Goal: Information Seeking & Learning: Learn about a topic

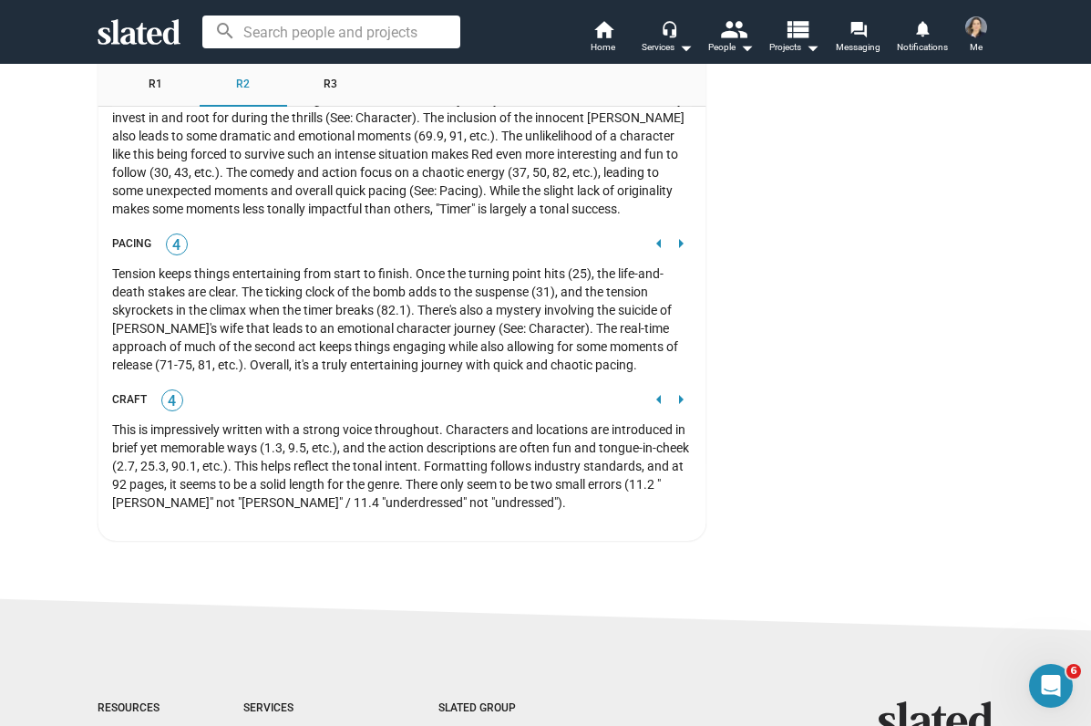
scroll to position [3770, 0]
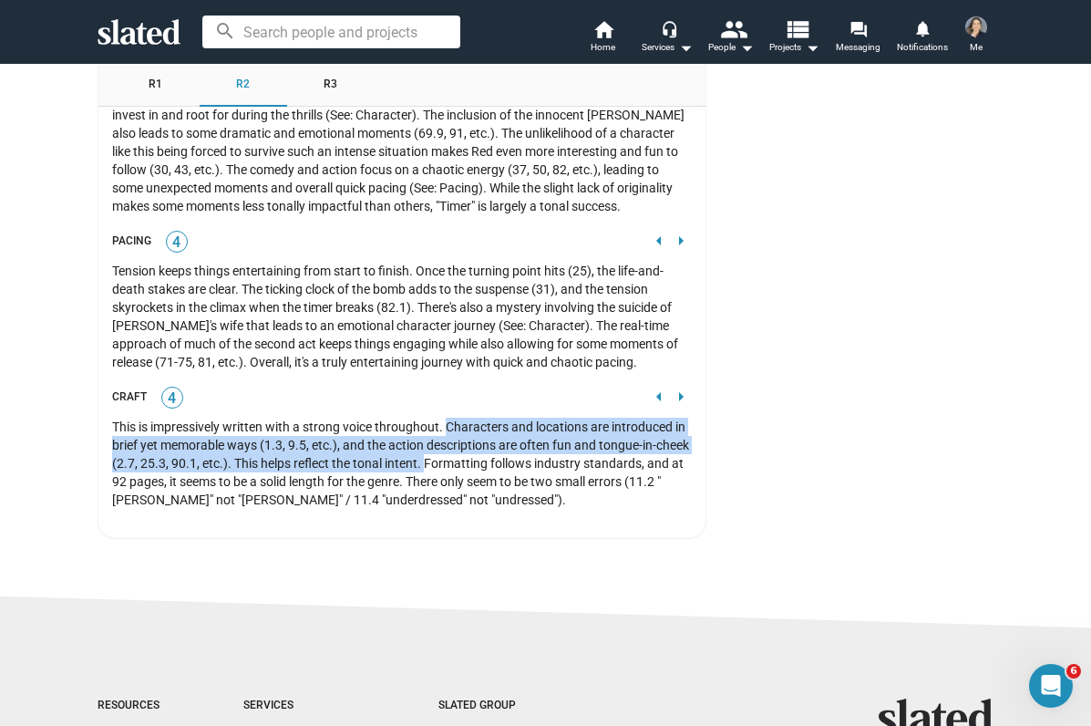
drag, startPoint x: 448, startPoint y: 415, endPoint x: 424, endPoint y: 454, distance: 45.8
click at [424, 454] on div "This is impressively written with a strong voice throughout. Characters and loc…" at bounding box center [402, 462] width 580 height 91
copy div "Characters and locations are introduced in brief yet memorable ways (1.3, 9.5, …"
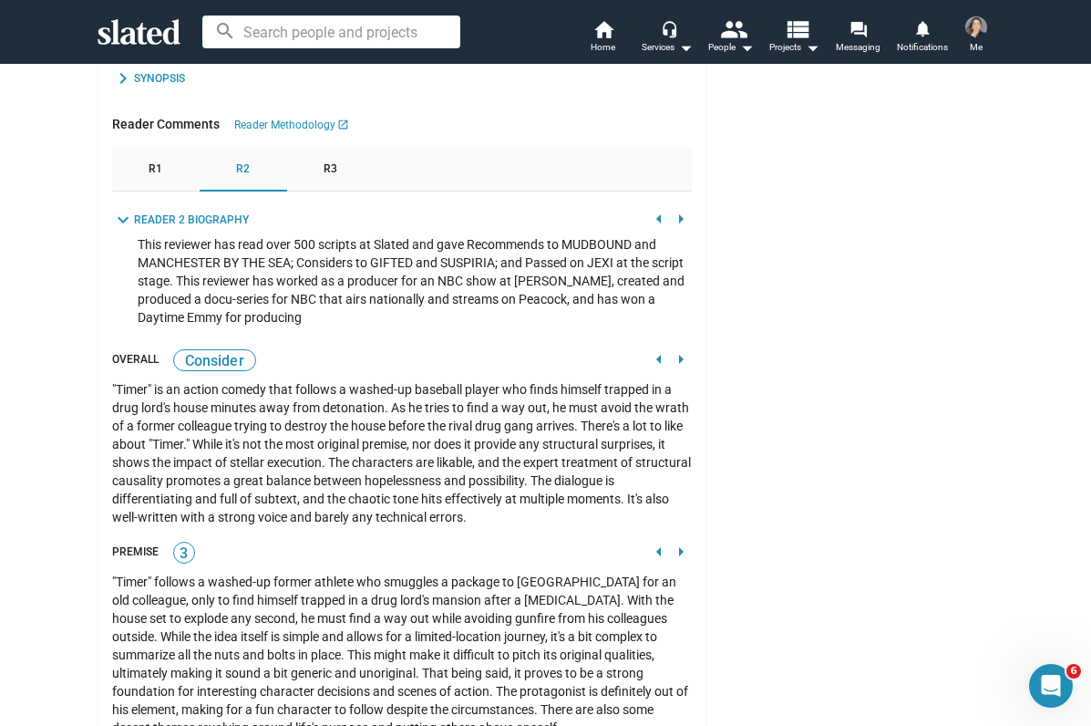
scroll to position [1616, 0]
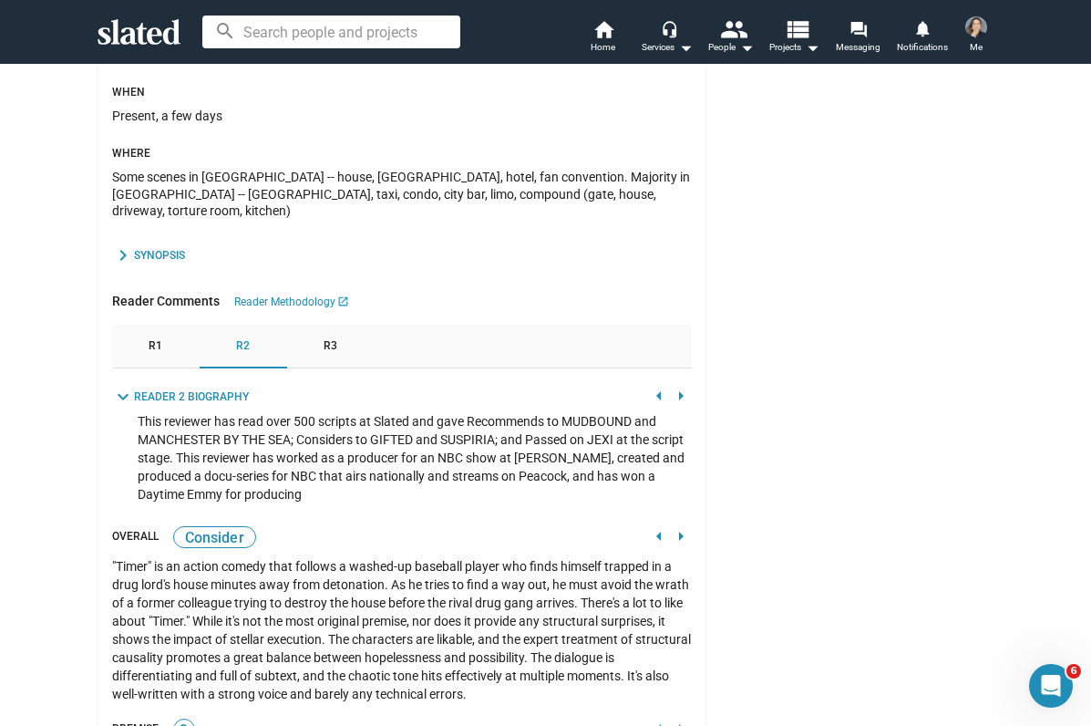
click at [333, 339] on span "R3" at bounding box center [331, 346] width 14 height 15
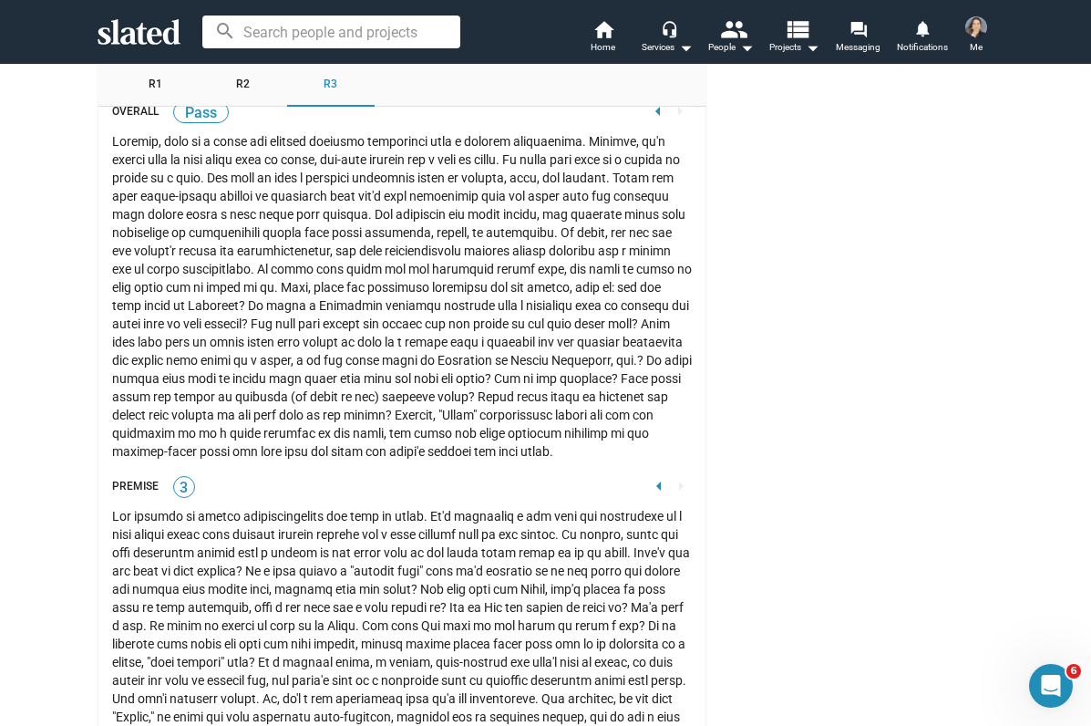
scroll to position [2017, 0]
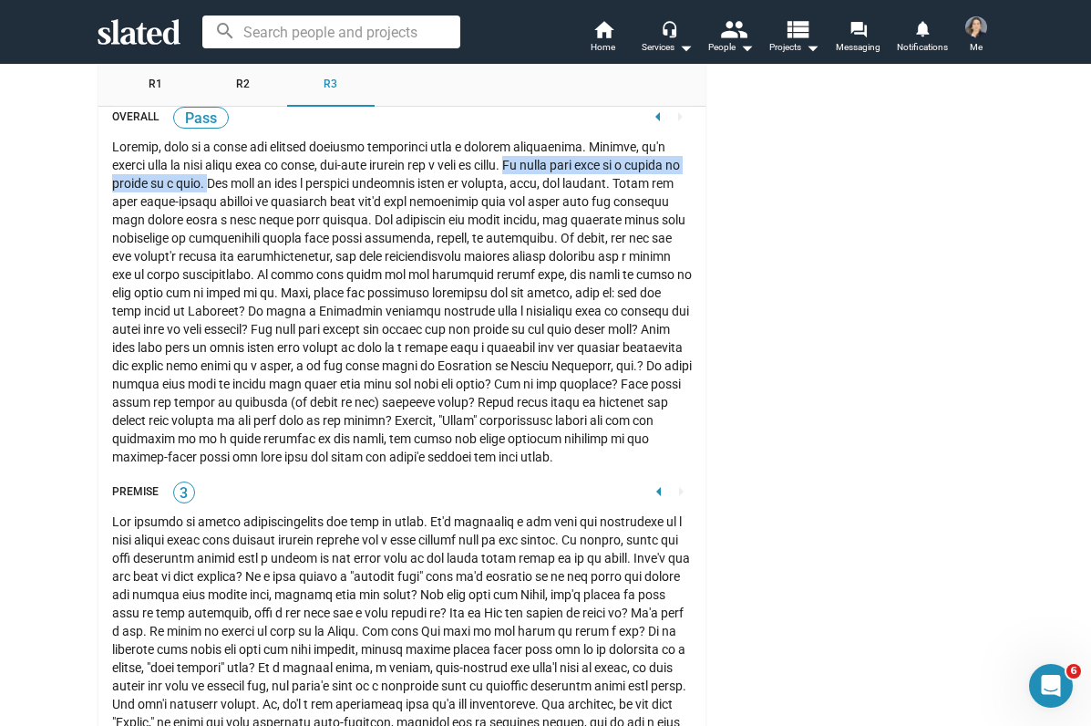
drag, startPoint x: 517, startPoint y: 151, endPoint x: 209, endPoint y: 168, distance: 308.5
click at [208, 167] on div at bounding box center [402, 302] width 580 height 328
copy div "It feels like this is a script in search of a plot."
click at [402, 175] on div at bounding box center [402, 302] width 580 height 328
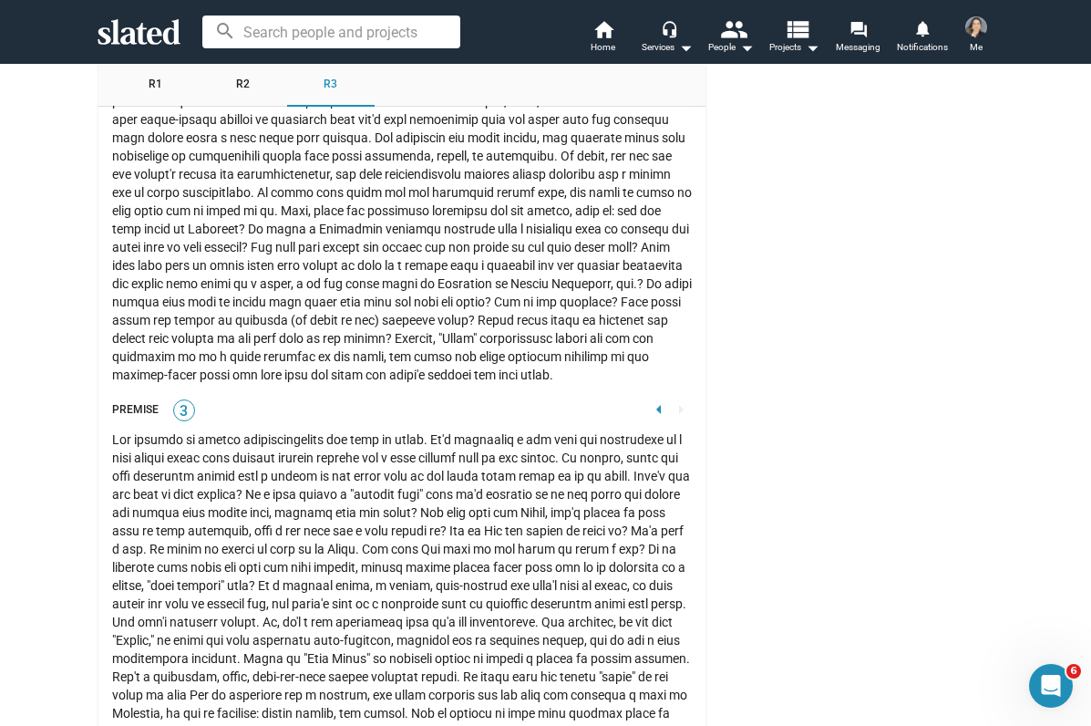
scroll to position [2101, 0]
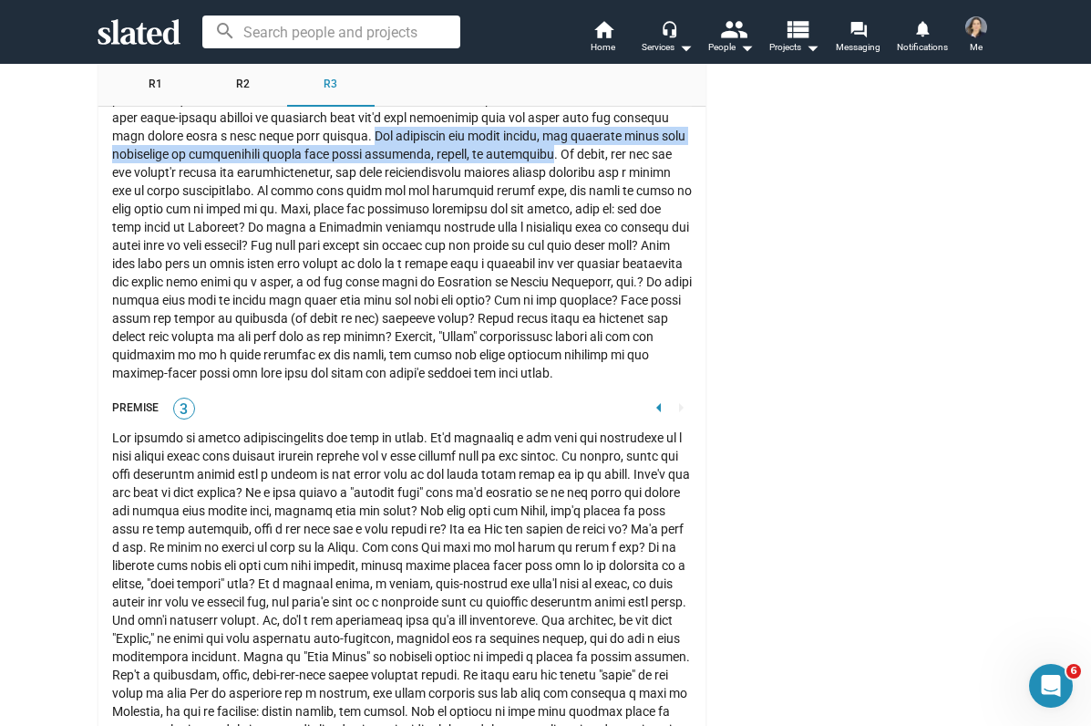
drag, startPoint x: 432, startPoint y: 120, endPoint x: 598, endPoint y: 139, distance: 167.0
click at [598, 139] on div at bounding box center [402, 218] width 580 height 328
click at [599, 139] on div at bounding box center [402, 218] width 580 height 328
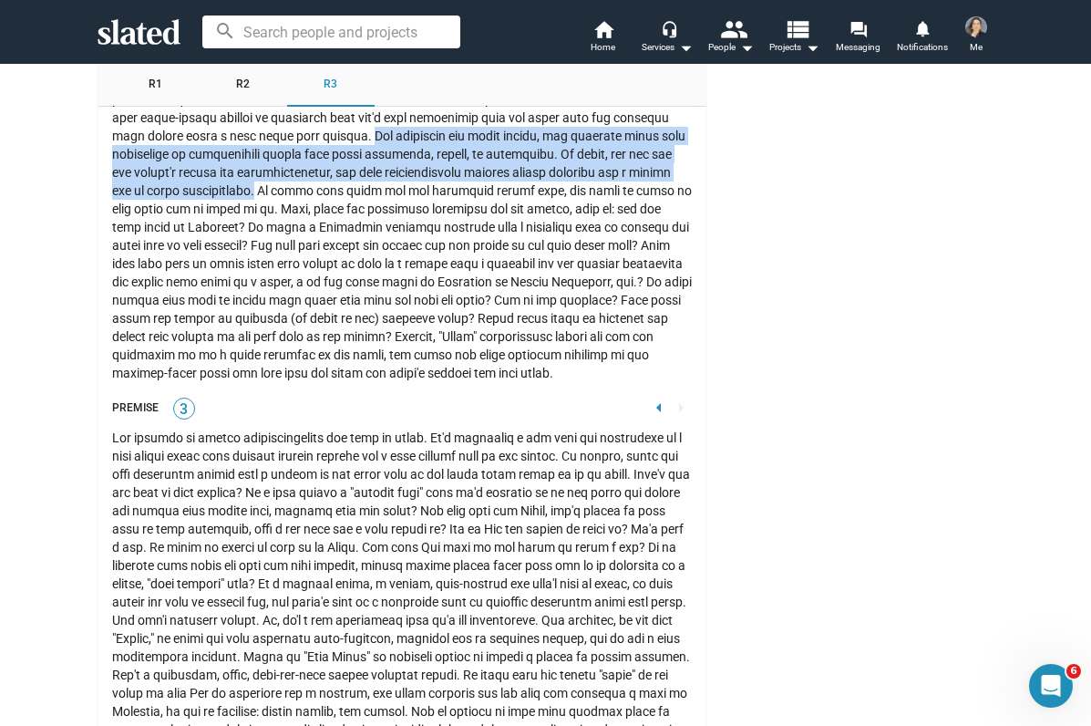
drag, startPoint x: 429, startPoint y: 115, endPoint x: 294, endPoint y: 172, distance: 146.6
click at [294, 172] on div at bounding box center [402, 218] width 580 height 328
copy div "The character arc feels forced, and dialogue edges into exposition or manipulat…"
click at [347, 229] on div at bounding box center [402, 218] width 580 height 328
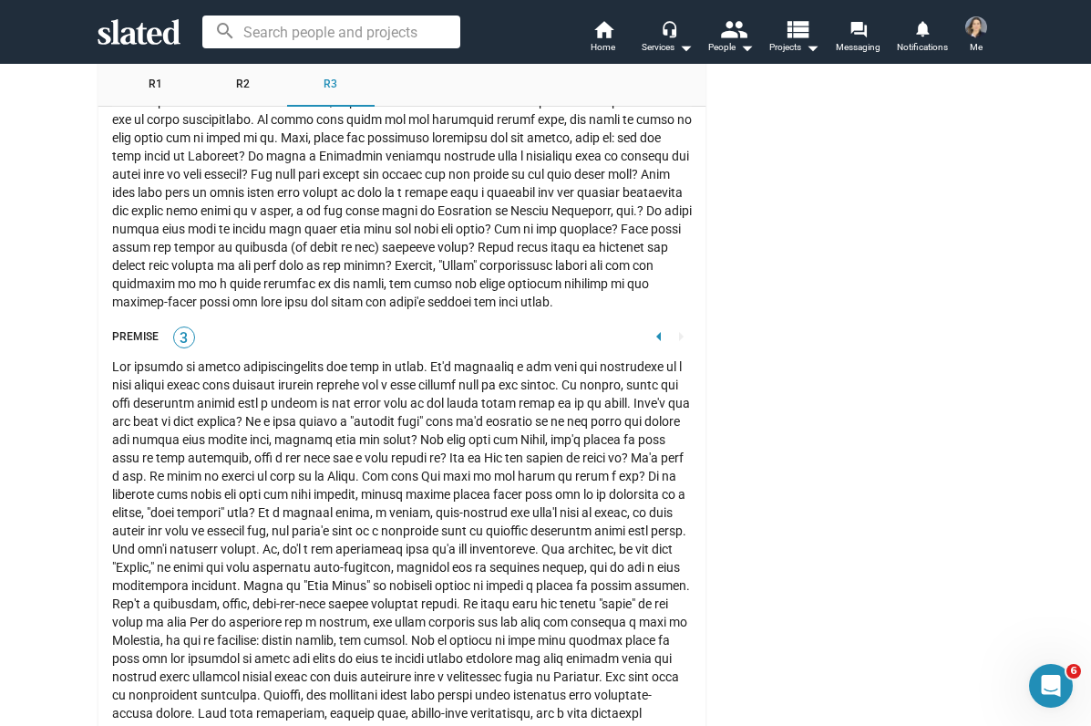
scroll to position [2174, 0]
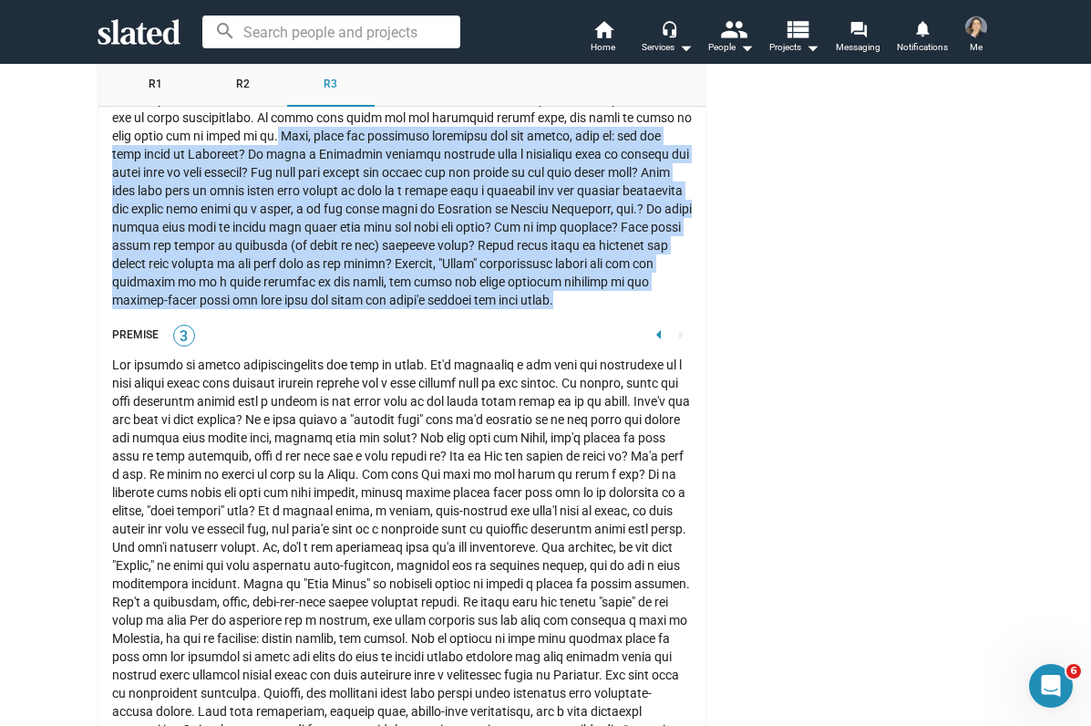
drag, startPoint x: 278, startPoint y: 120, endPoint x: 533, endPoint y: 276, distance: 299.0
click at [533, 276] on div at bounding box center [402, 145] width 580 height 328
copy div "Also, there are potential questions for the writer, such as: why set this movie…"
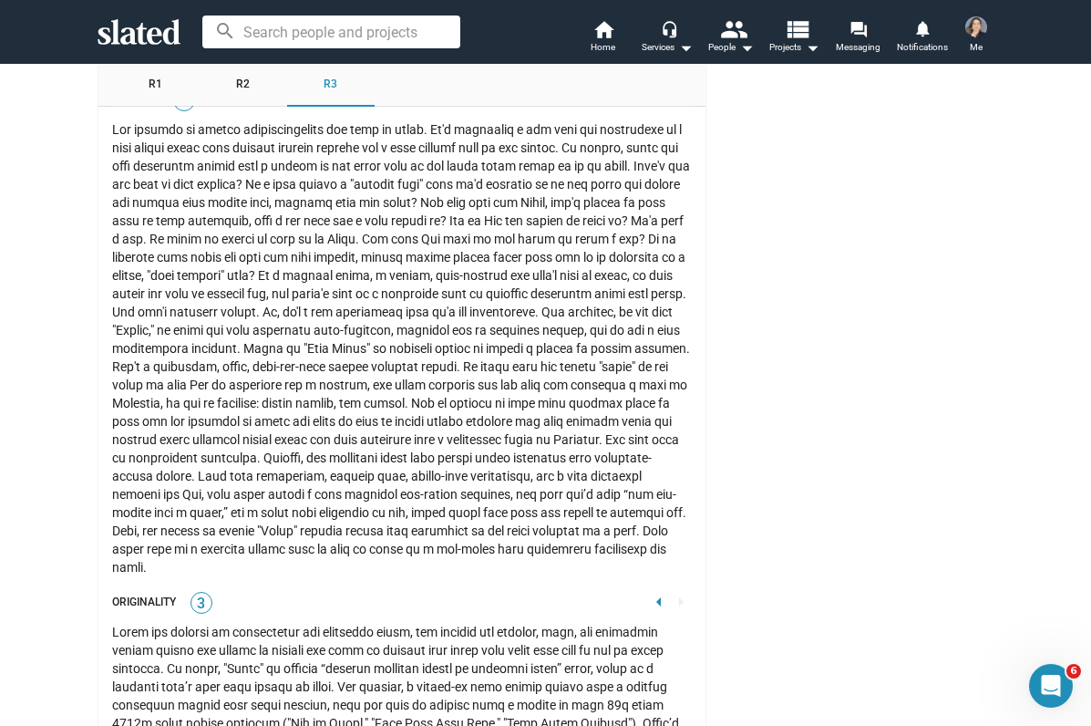
scroll to position [2403, 0]
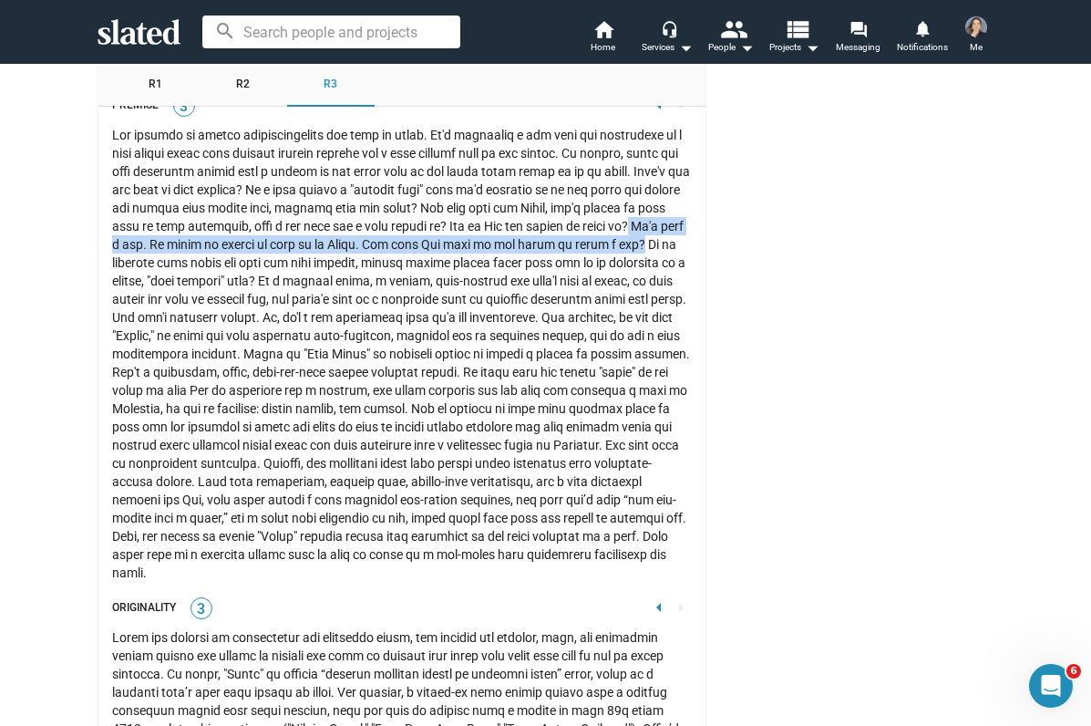
drag, startPoint x: 157, startPoint y: 227, endPoint x: 136, endPoint y: 253, distance: 33.7
click at [136, 253] on div at bounding box center [402, 354] width 580 height 456
copy div "It's just a hat. It would be faster to mail it to [PERSON_NAME]. Why does Red n…"
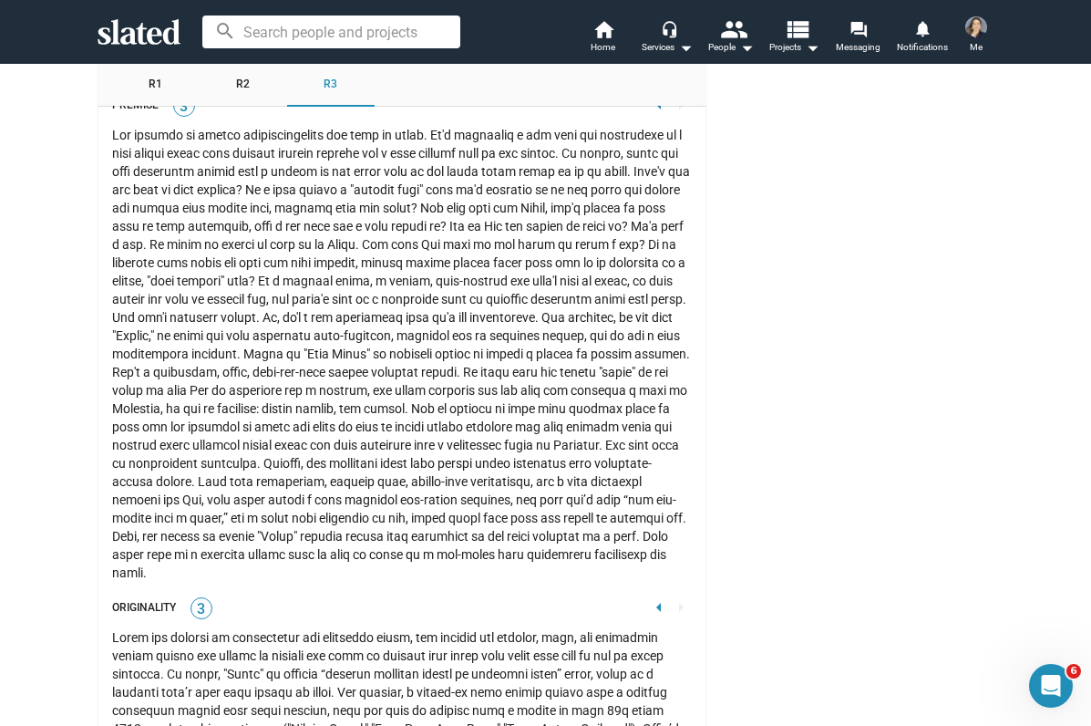
click at [324, 305] on div at bounding box center [402, 354] width 580 height 456
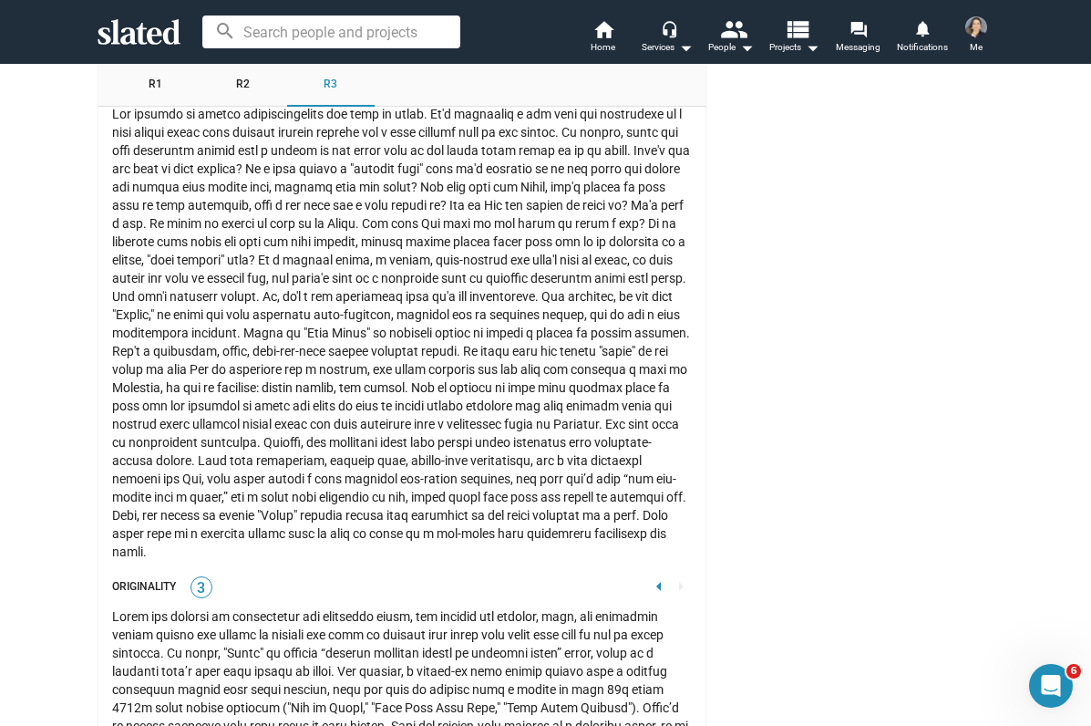
scroll to position [2432, 0]
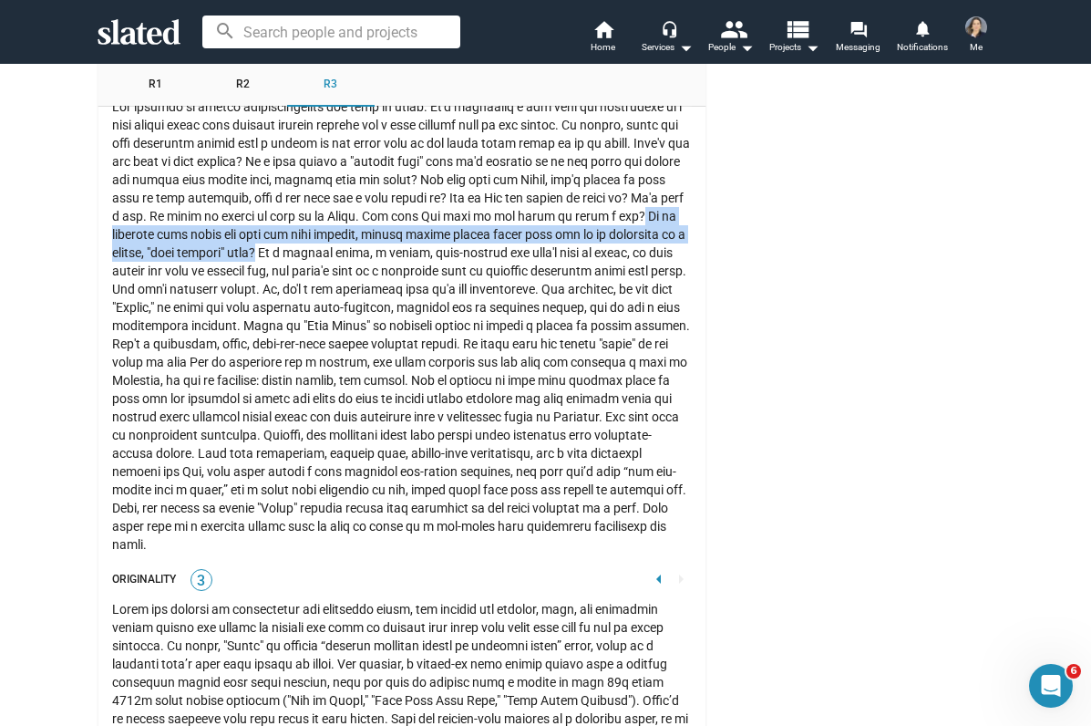
drag, startPoint x: 135, startPoint y: 219, endPoint x: 353, endPoint y: 236, distance: 218.5
click at [353, 237] on div at bounding box center [402, 326] width 580 height 456
copy div "Is it possible that there are also too many complex, overly ornate moving parts…"
click at [373, 322] on div at bounding box center [402, 326] width 580 height 456
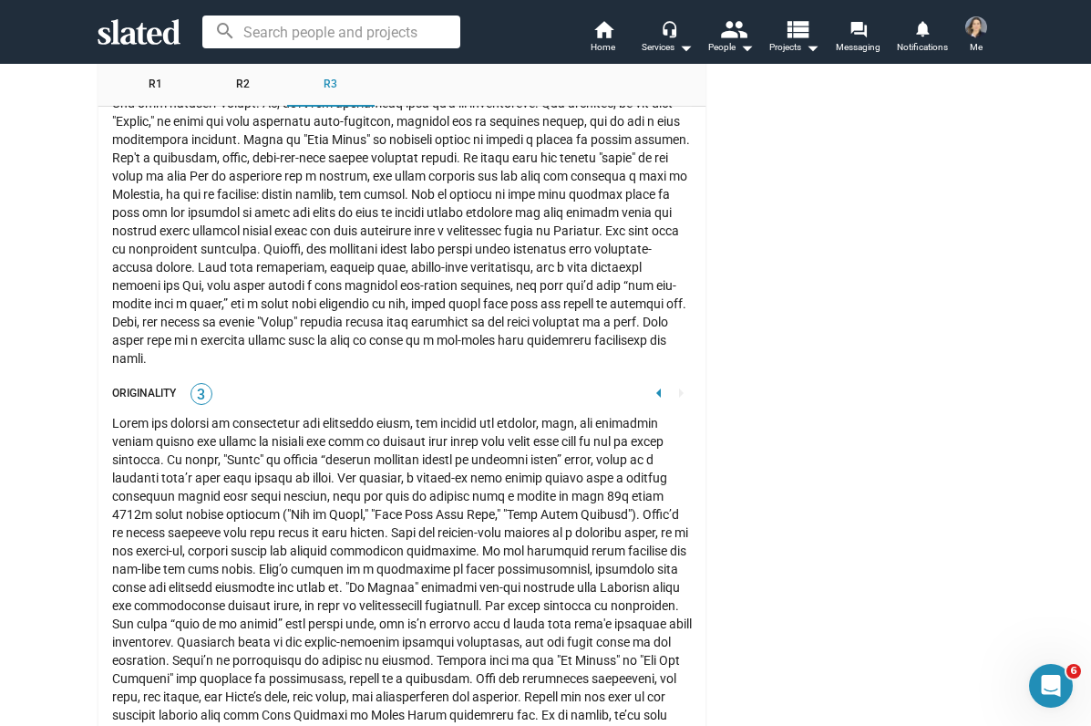
scroll to position [2619, 0]
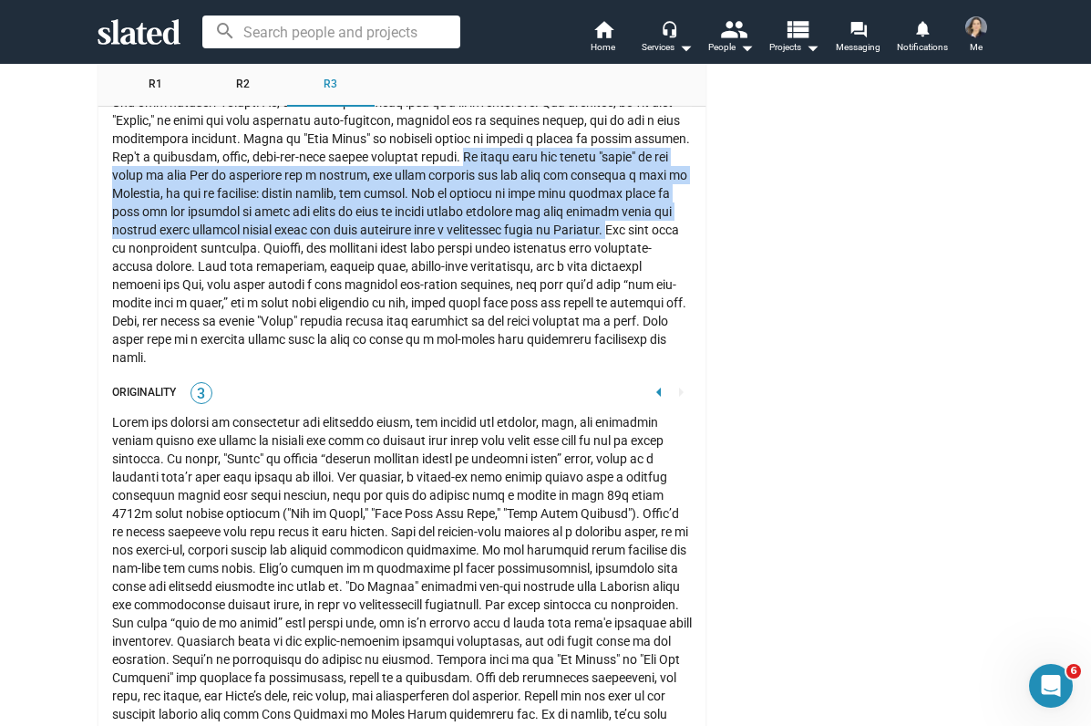
drag, startPoint x: 607, startPoint y: 141, endPoint x: 222, endPoint y: 234, distance: 395.7
click at [222, 234] on div at bounding box center [402, 139] width 580 height 456
copy div "It seems like the larger "point" of the story is that [PERSON_NAME] is depresse…"
click at [406, 381] on div "Originality 3 arrow_left arrow_right" at bounding box center [402, 393] width 580 height 25
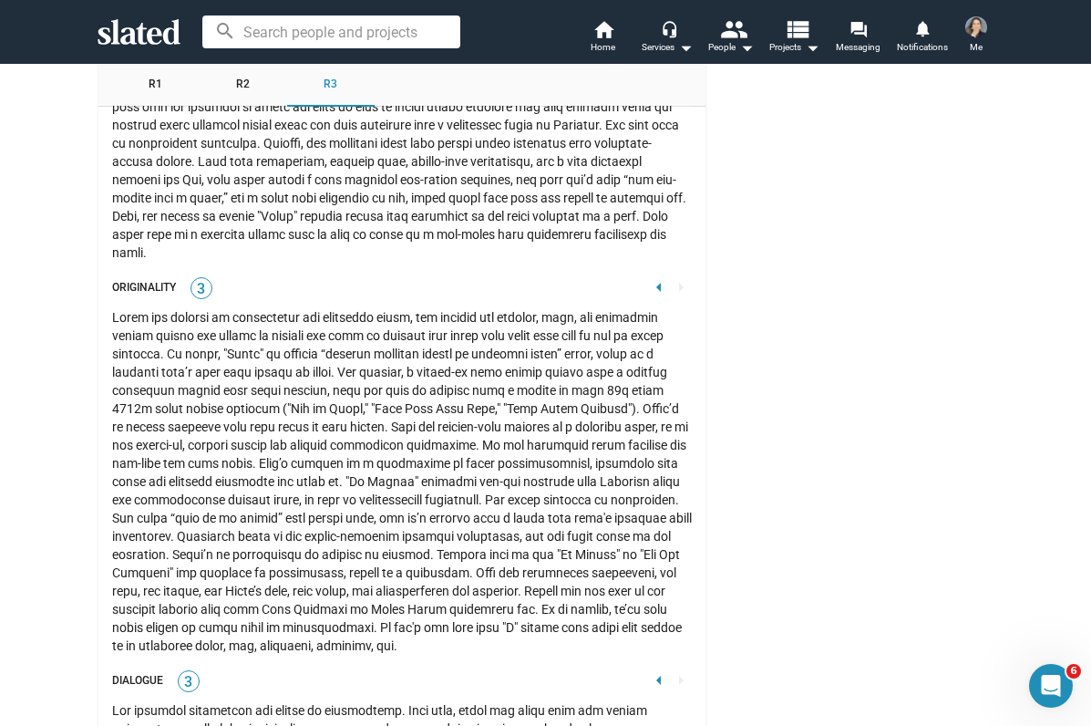
scroll to position [2722, 0]
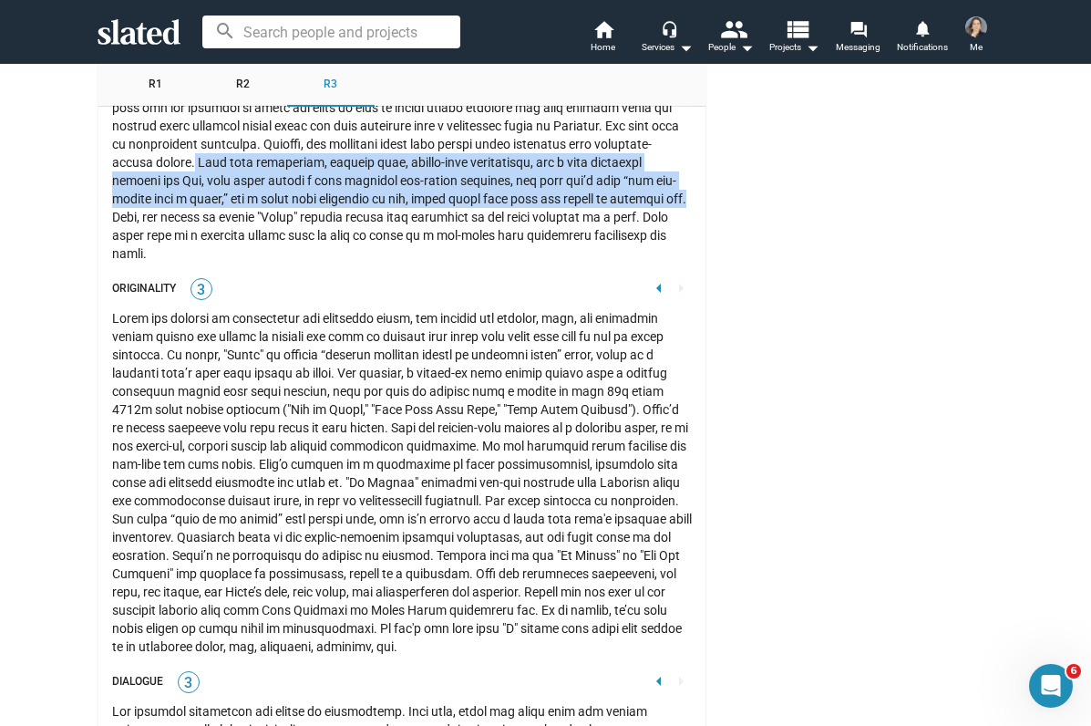
drag, startPoint x: 374, startPoint y: 145, endPoint x: 306, endPoint y: 201, distance: 88.0
click at [306, 201] on div at bounding box center [402, 35] width 580 height 456
copy div "With more consistent, unified tone, higher-cost escalations, and a true emotion…"
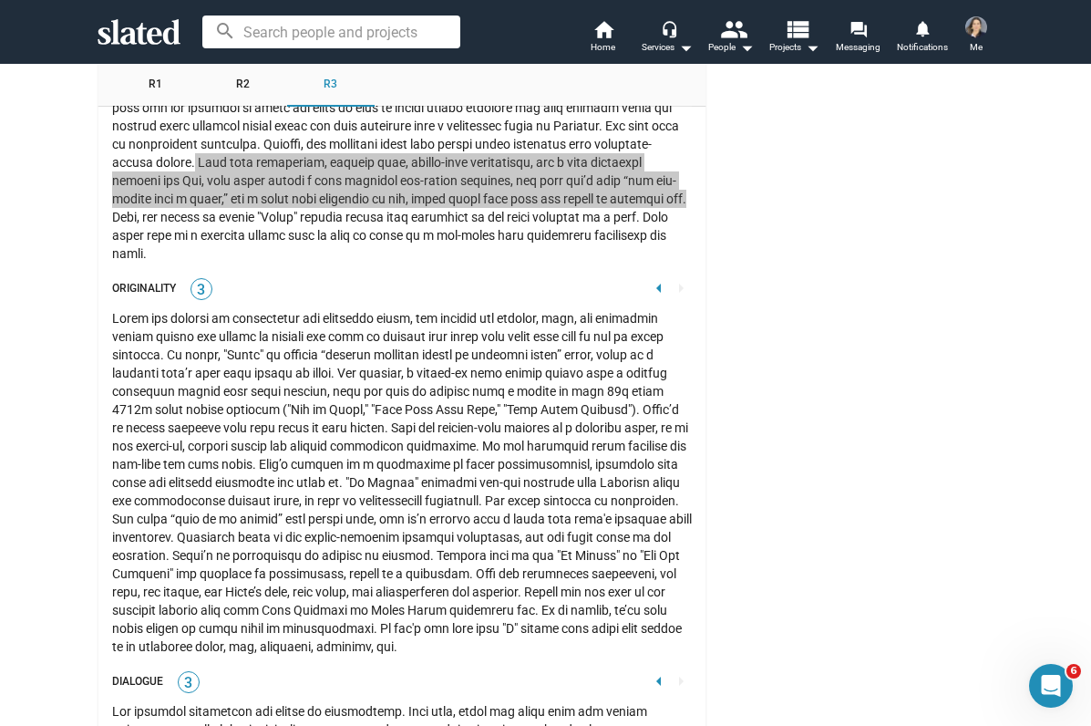
scroll to position [2763, 0]
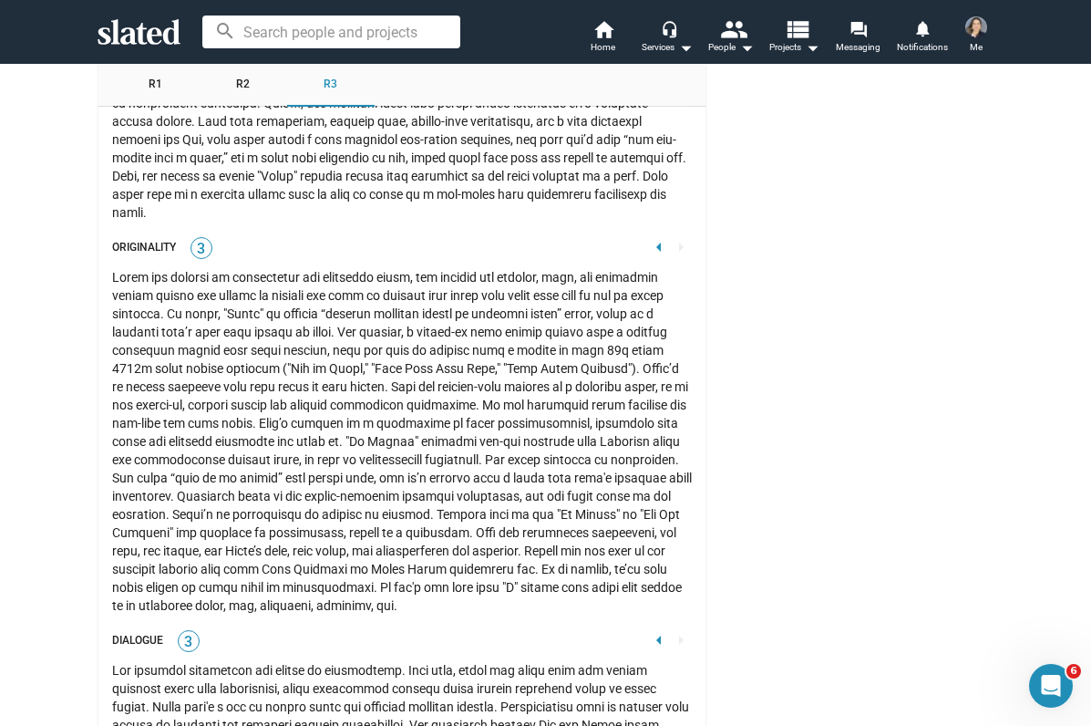
drag, startPoint x: 343, startPoint y: 162, endPoint x: 362, endPoint y: 200, distance: 42.0
copy div "he script is called "Timer" because people keep resetting an egg timer attached…"
click at [359, 366] on div at bounding box center [402, 441] width 580 height 346
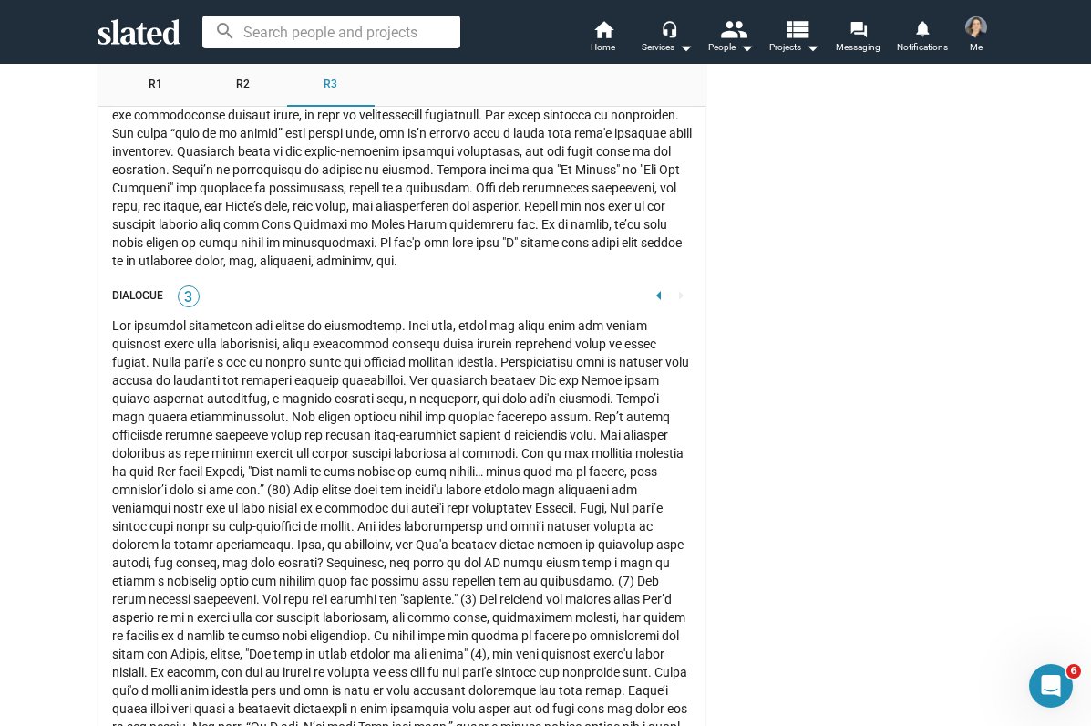
scroll to position [3106, 0]
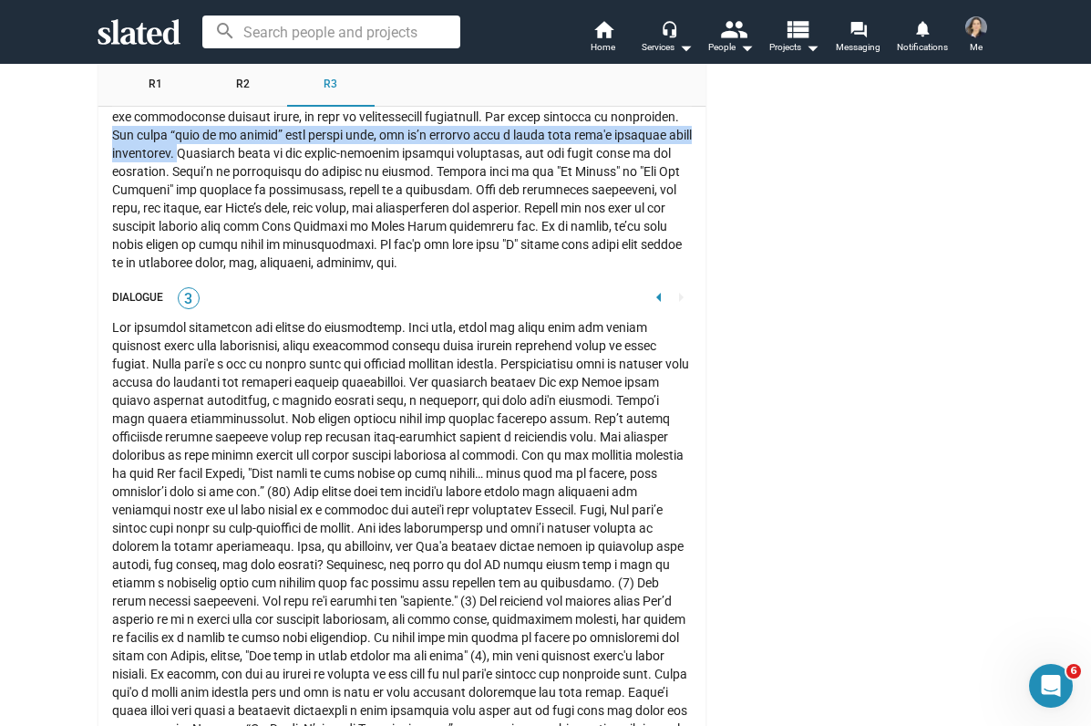
drag, startPoint x: 108, startPoint y: 118, endPoint x: 181, endPoint y: 138, distance: 75.6
click at [181, 138] on div "Script Analysis Summary R1 R2 R3 Avg Overall C C P Premise 3 3 3 3.0 Originalit…" at bounding box center [402, 497] width 609 height 5634
copy div "The final “hold on to people” line sounds deep, but it’s grafted onto a story t…"
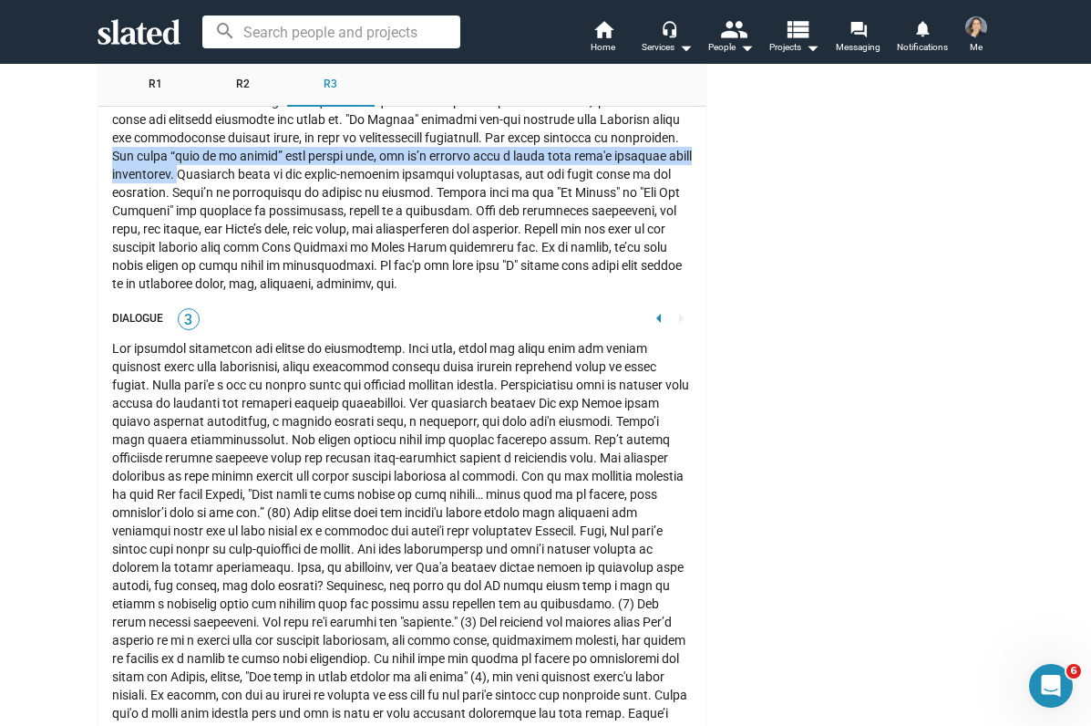
scroll to position [3080, 0]
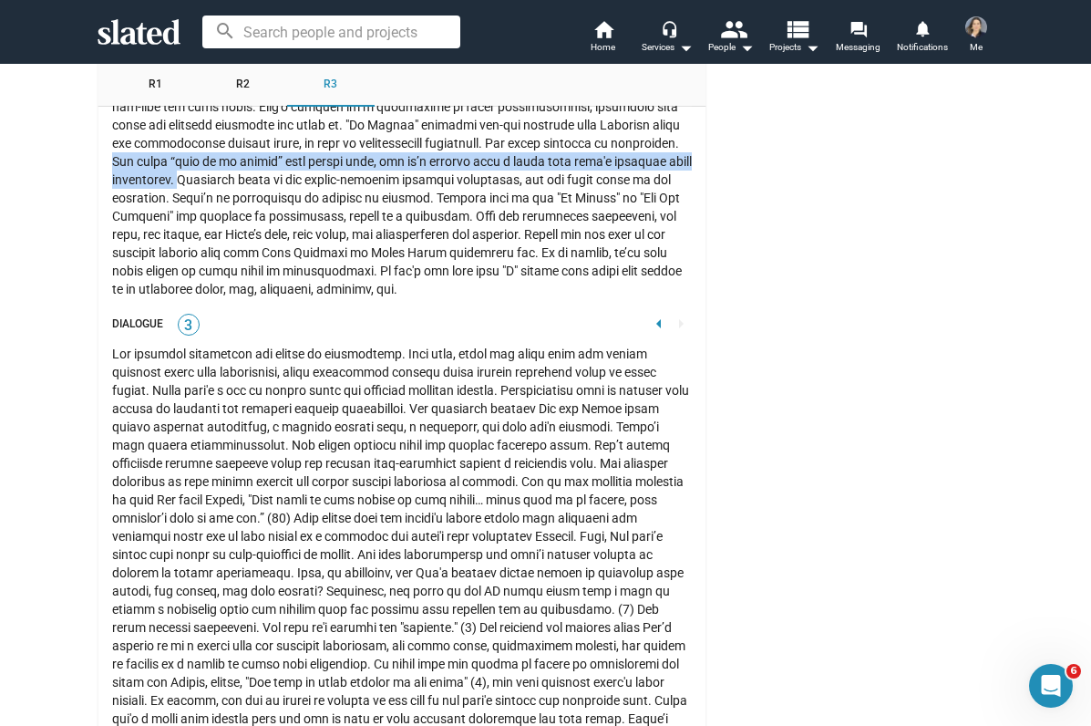
click at [315, 313] on div "Dialogue 3 arrow_left arrow_right" at bounding box center [402, 325] width 580 height 25
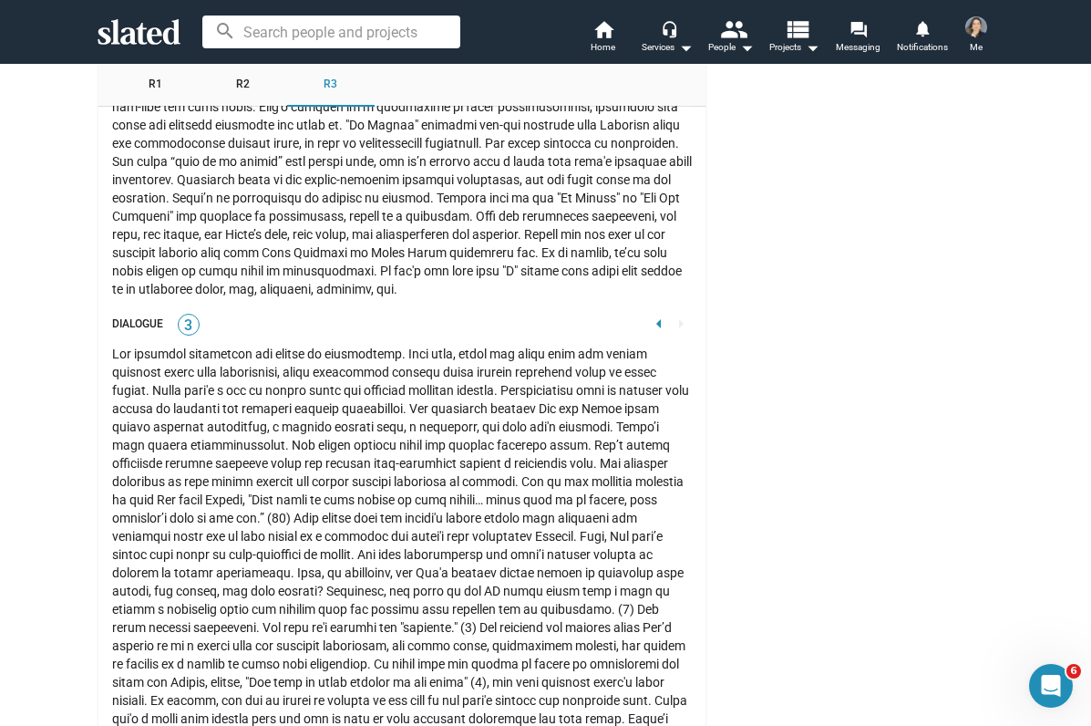
click at [315, 313] on div "Dialogue 3 arrow_left arrow_right" at bounding box center [402, 325] width 580 height 25
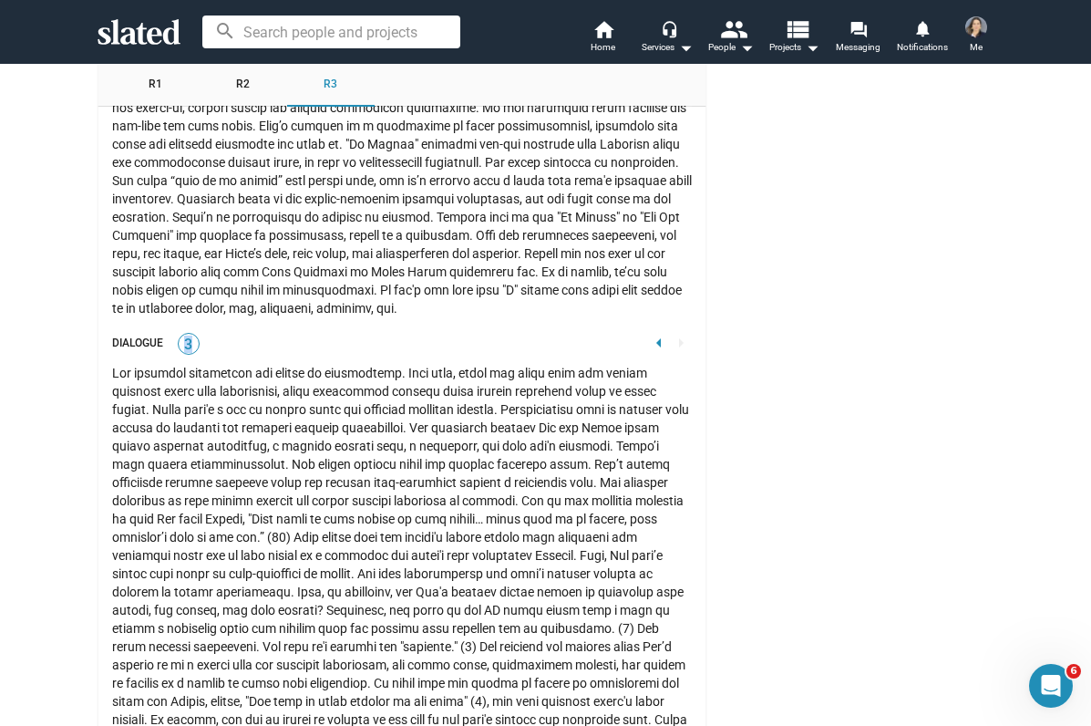
scroll to position [3051, 0]
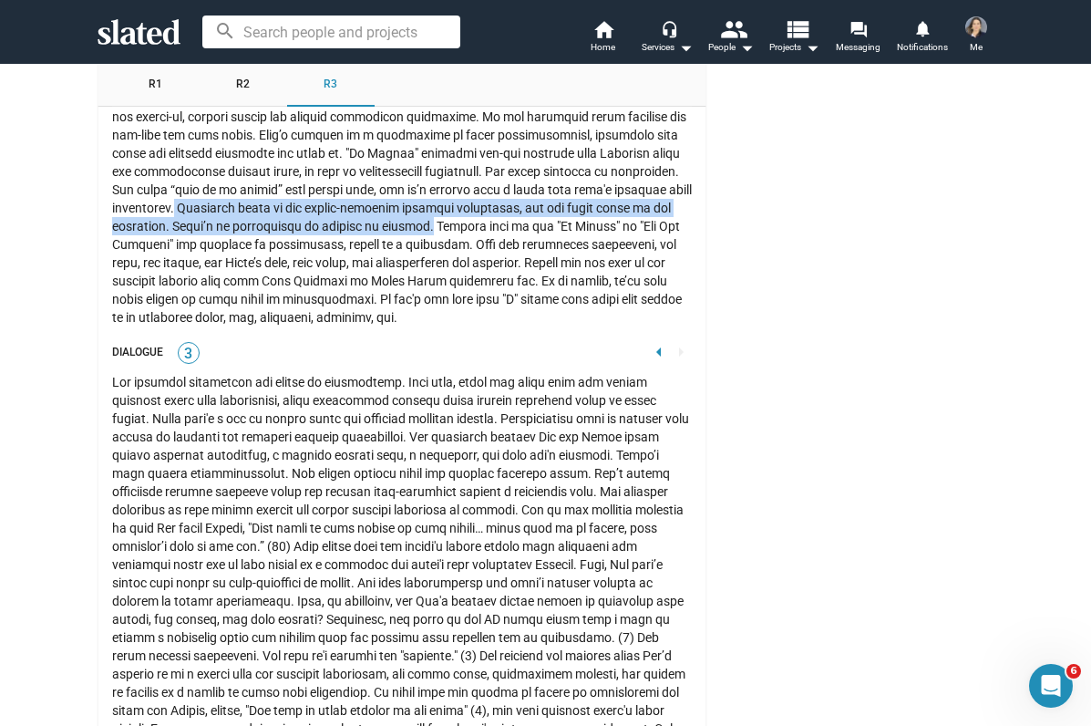
drag, startPoint x: 180, startPoint y: 193, endPoint x: 414, endPoint y: 213, distance: 235.1
click at [414, 213] on div at bounding box center [402, 153] width 580 height 346
click at [416, 216] on div at bounding box center [402, 153] width 580 height 346
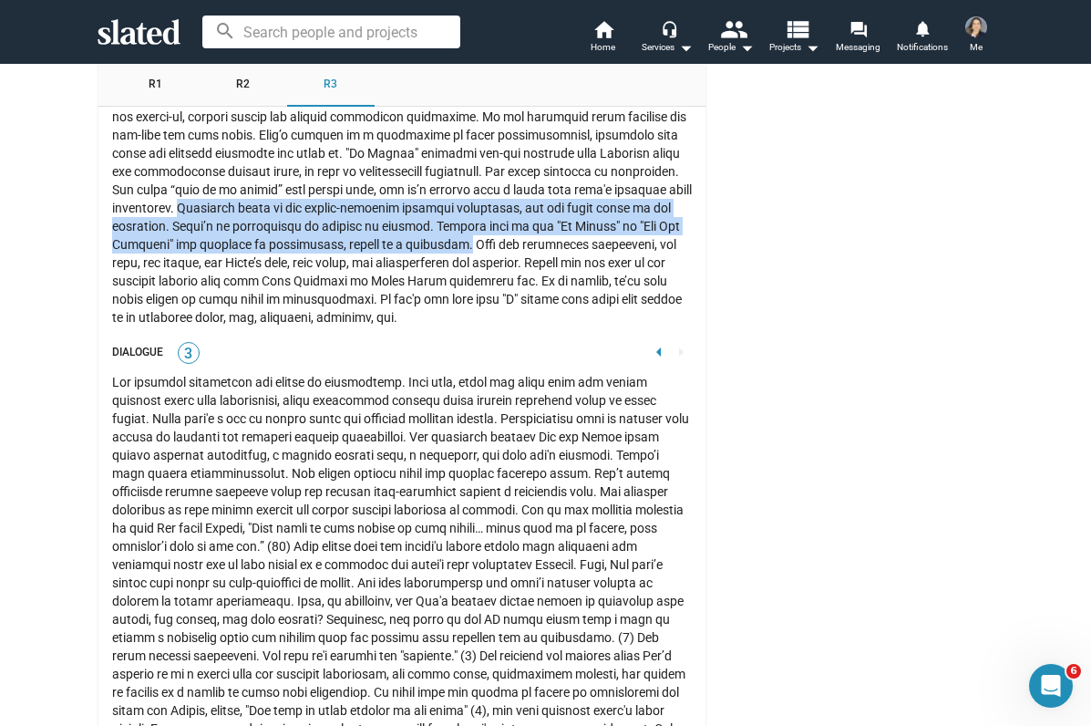
drag, startPoint x: 180, startPoint y: 194, endPoint x: 454, endPoint y: 222, distance: 274.9
click at [454, 222] on div at bounding box center [402, 153] width 580 height 346
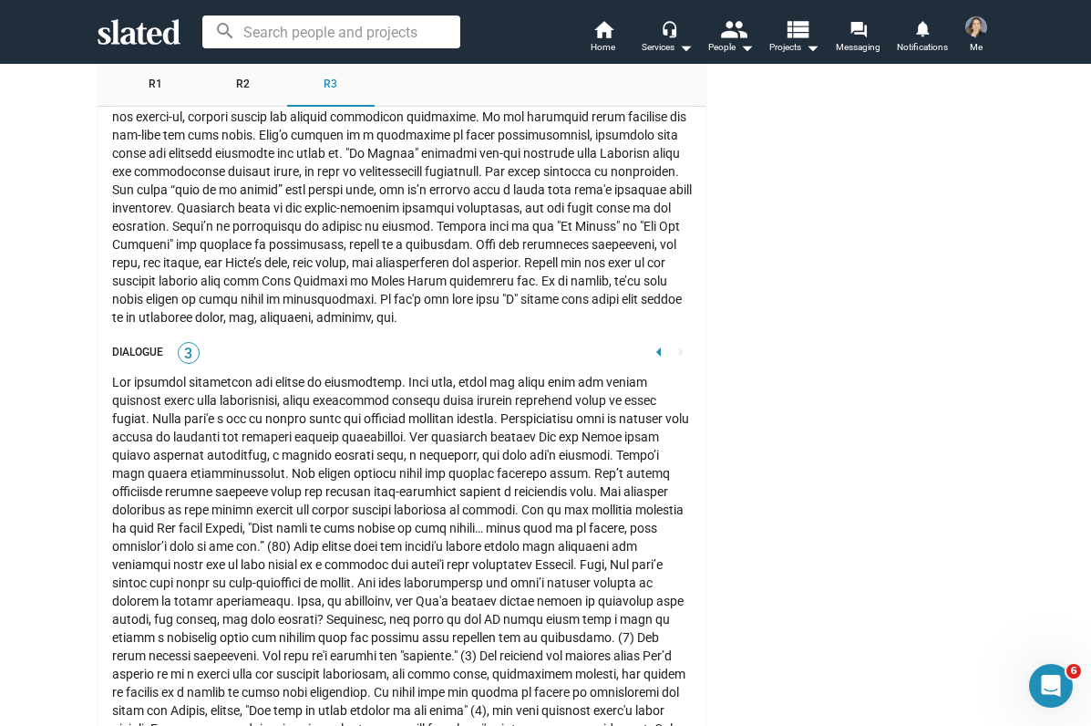
click at [353, 297] on div at bounding box center [402, 153] width 580 height 346
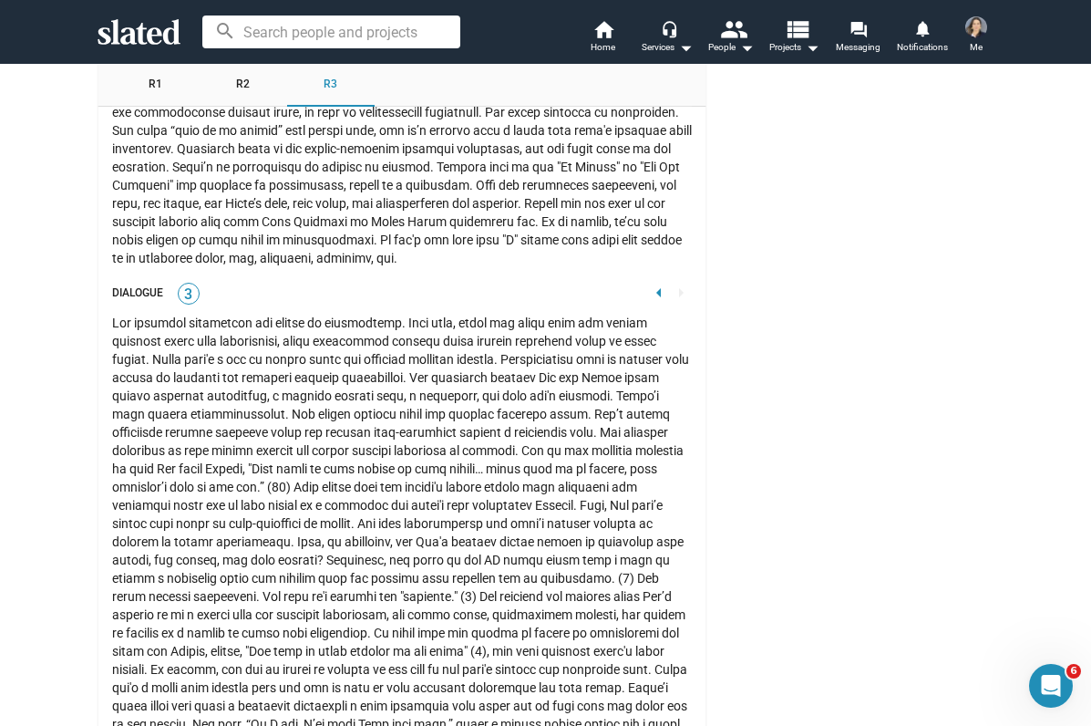
scroll to position [3113, 0]
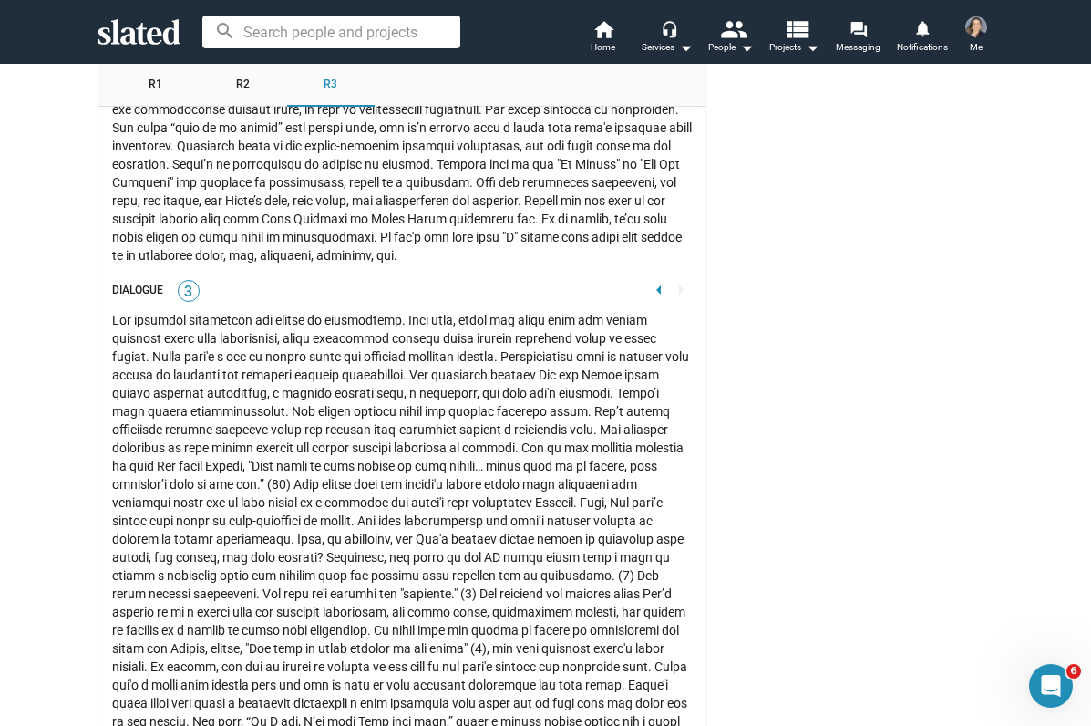
drag, startPoint x: 459, startPoint y: 166, endPoint x: 497, endPoint y: 241, distance: 83.6
click at [497, 241] on div at bounding box center [402, 91] width 580 height 346
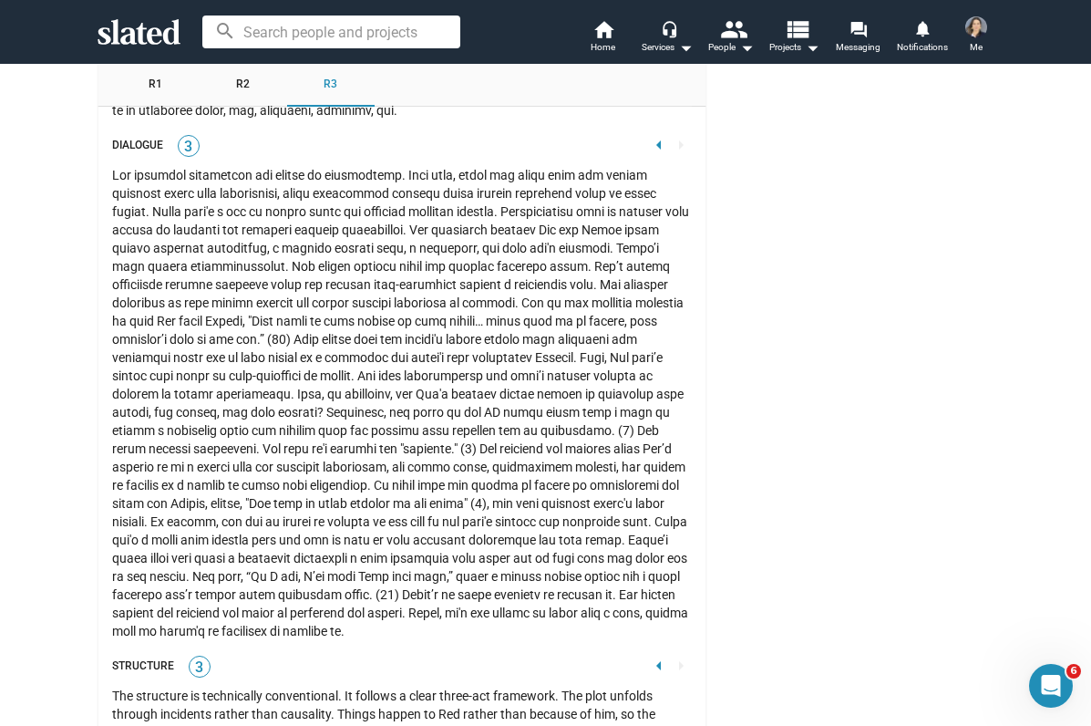
click at [392, 463] on div at bounding box center [402, 403] width 580 height 474
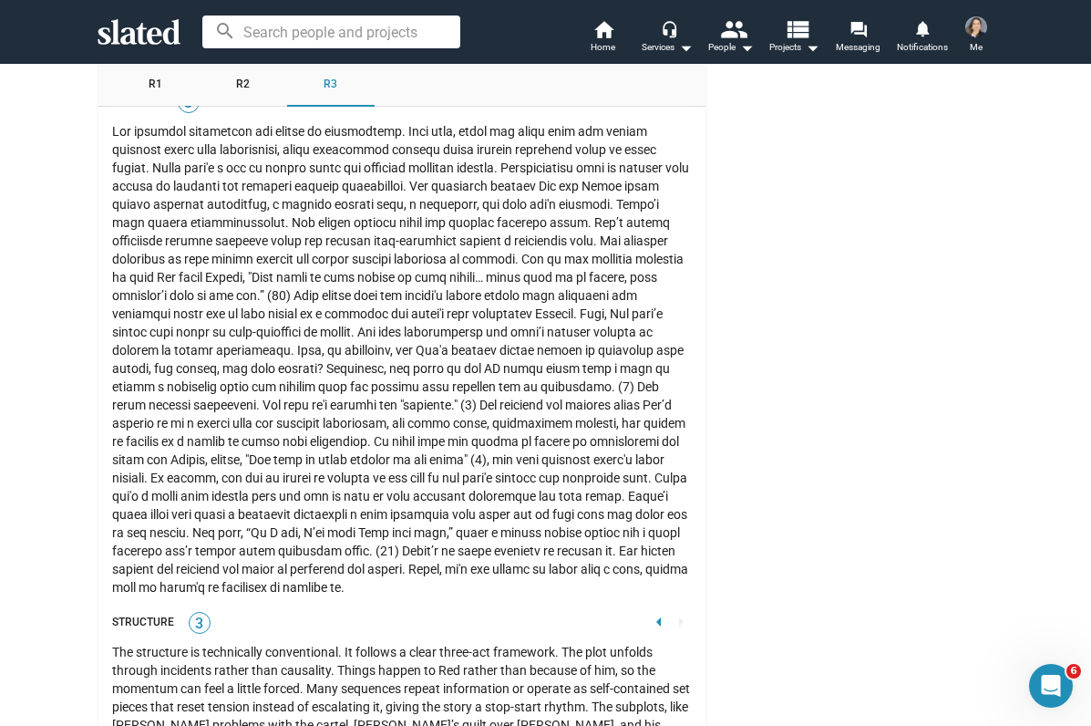
scroll to position [3296, 0]
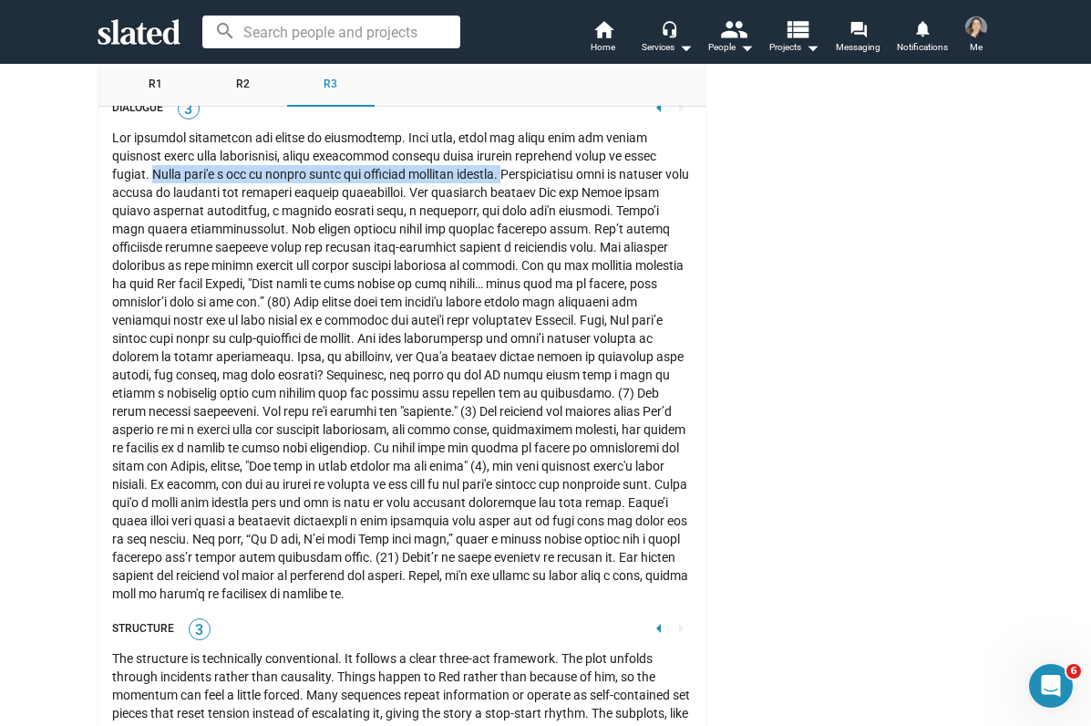
drag, startPoint x: 643, startPoint y: 141, endPoint x: 433, endPoint y: 161, distance: 210.6
click at [433, 161] on div at bounding box center [402, 366] width 580 height 474
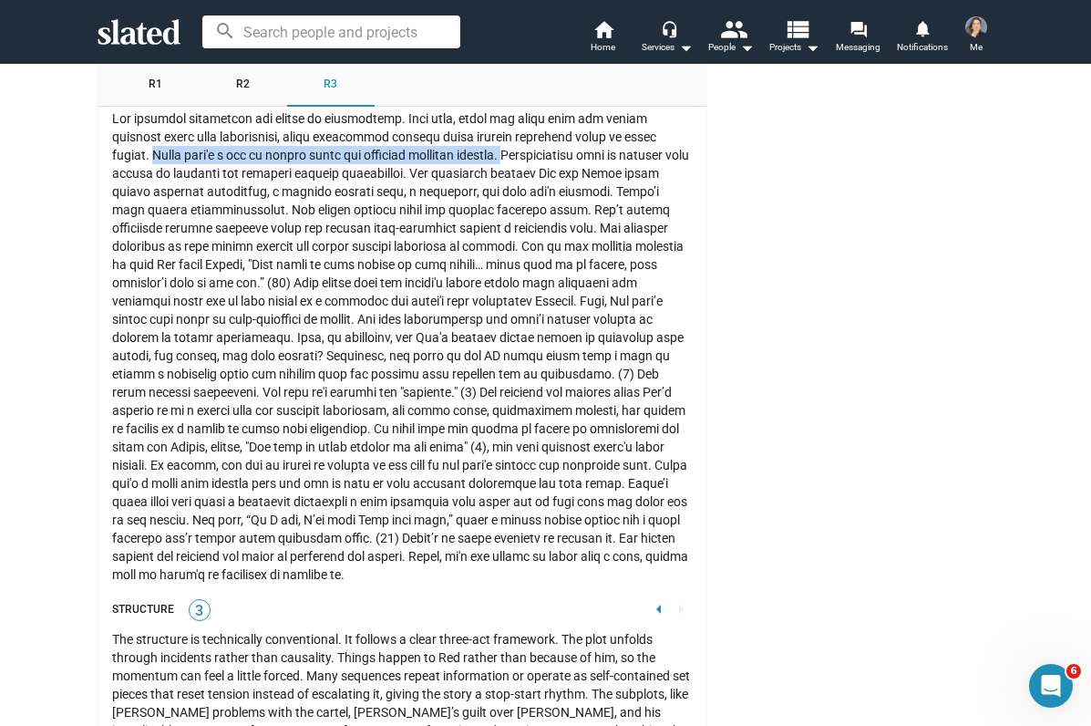
click at [442, 443] on div at bounding box center [402, 346] width 580 height 474
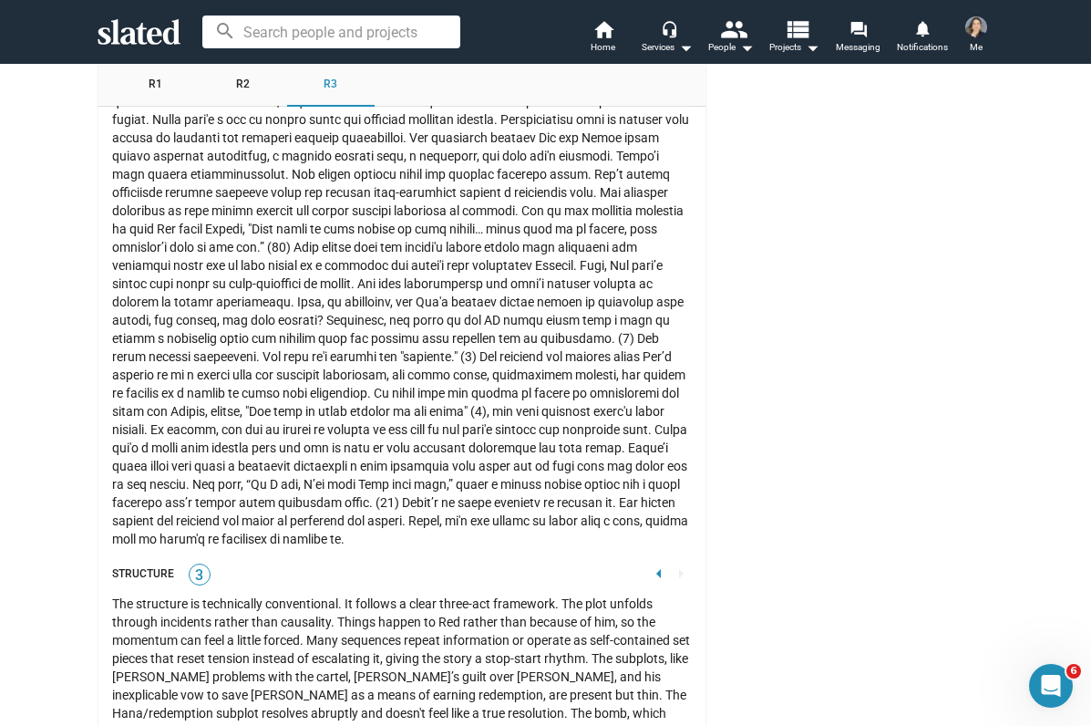
scroll to position [3351, 0]
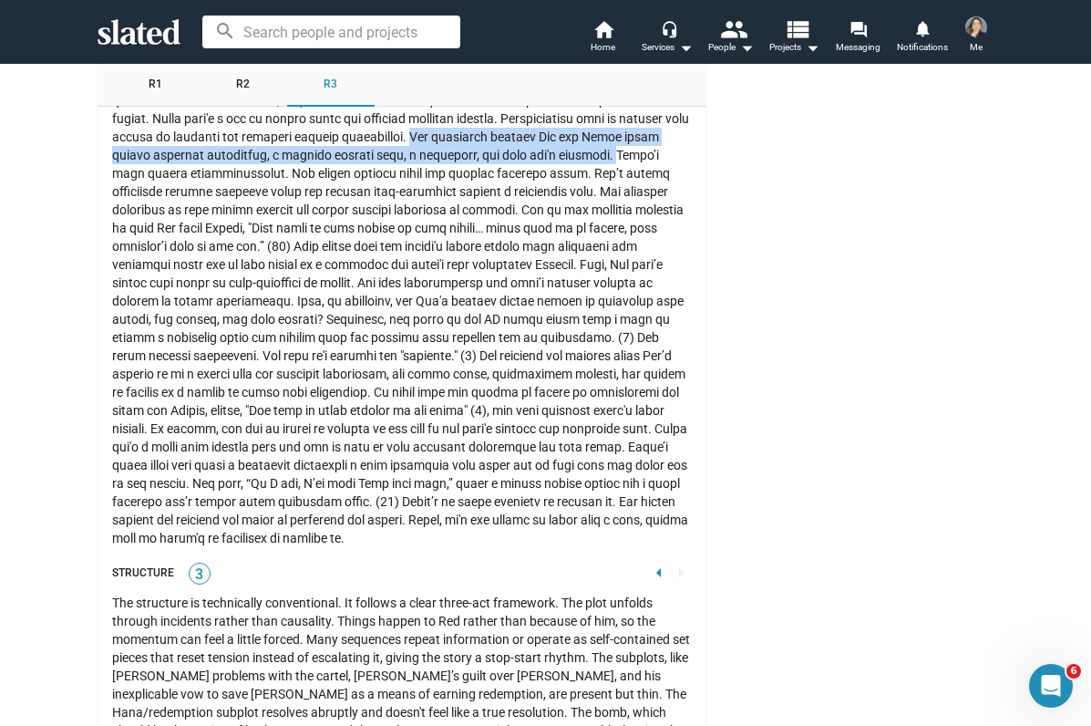
drag, startPoint x: 365, startPoint y: 119, endPoint x: 566, endPoint y: 148, distance: 202.5
click at [566, 148] on div at bounding box center [402, 310] width 580 height 474
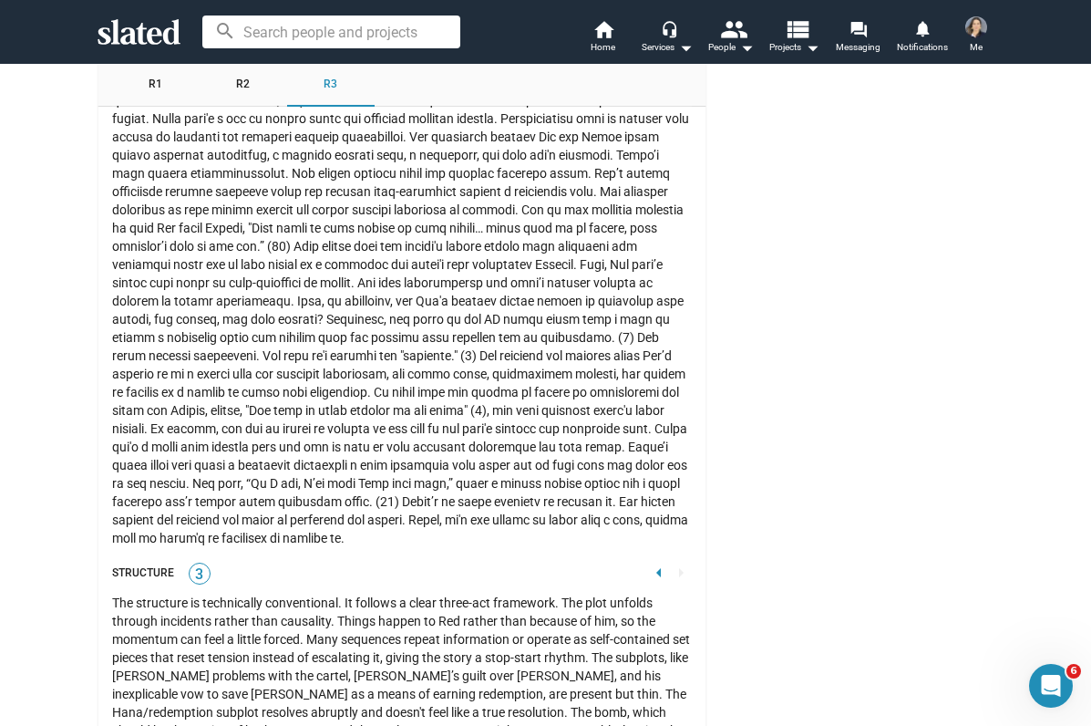
click at [410, 467] on div at bounding box center [402, 310] width 580 height 474
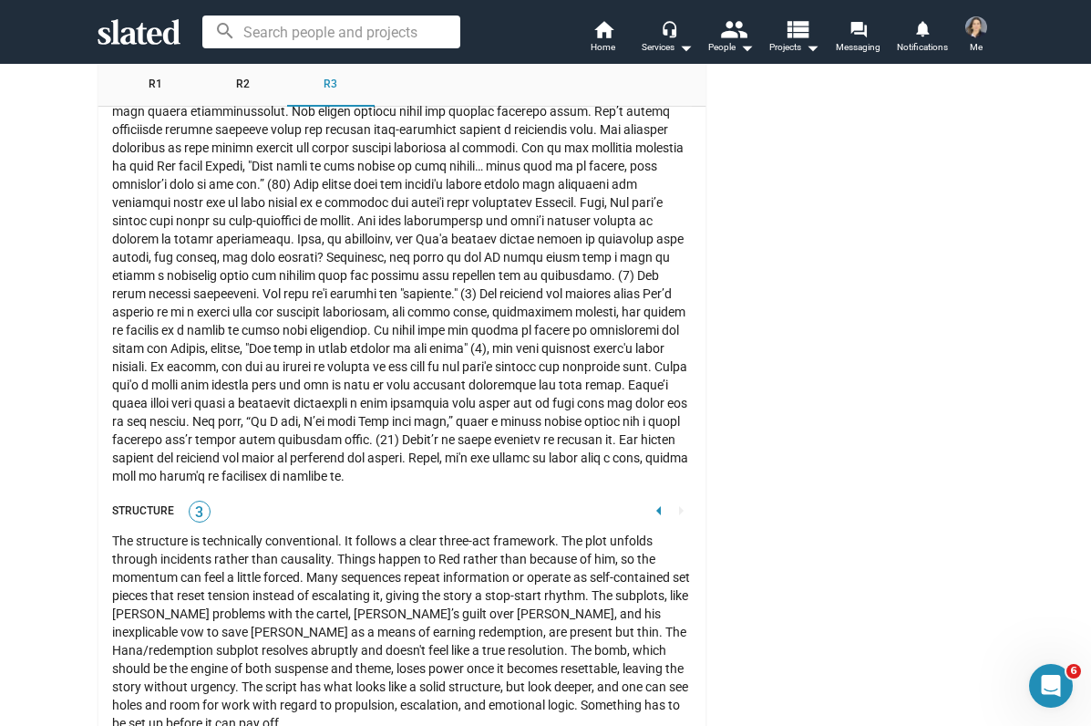
scroll to position [3412, 0]
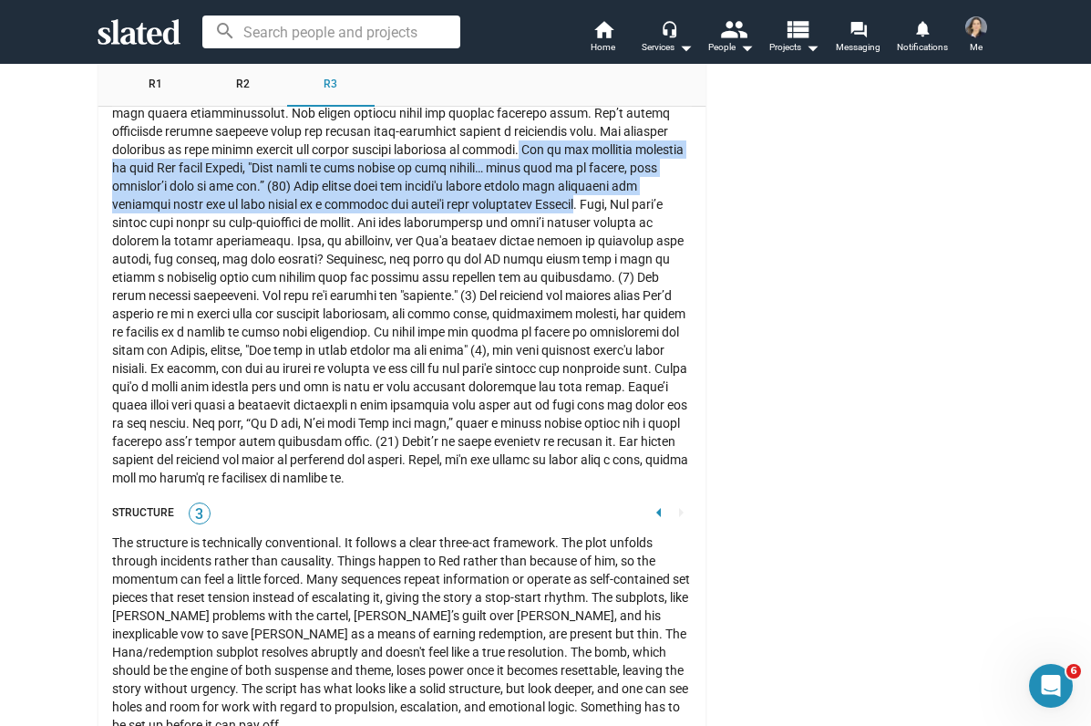
drag, startPoint x: 437, startPoint y: 132, endPoint x: 471, endPoint y: 196, distance: 72.2
click at [471, 196] on div at bounding box center [402, 250] width 580 height 474
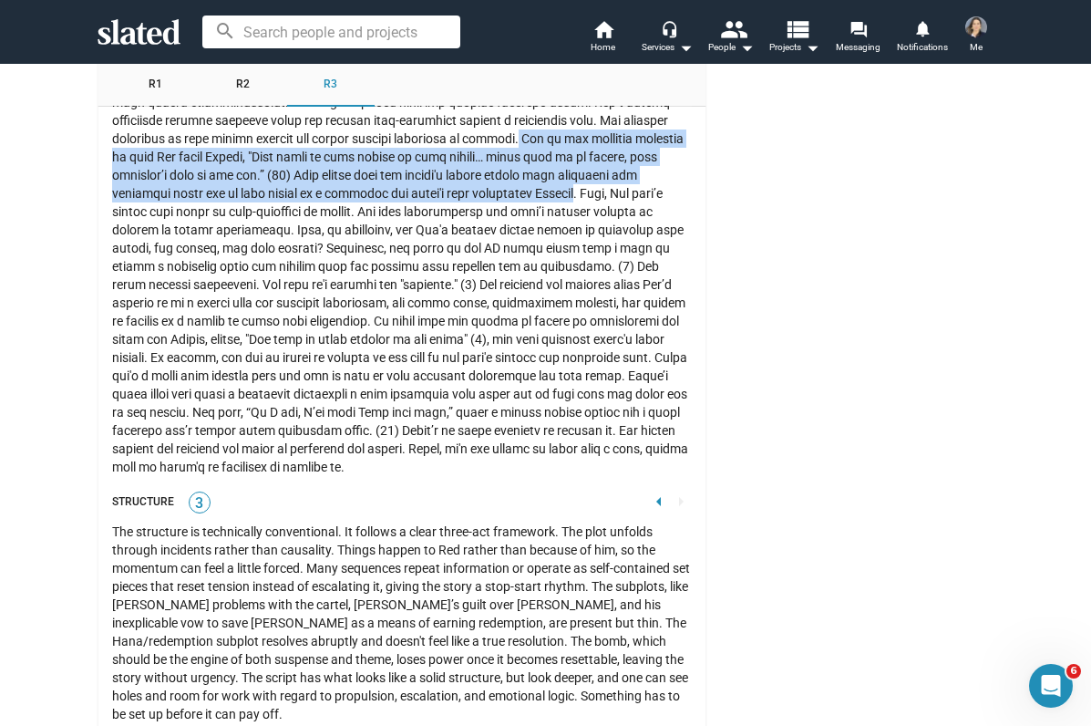
scroll to position [3425, 0]
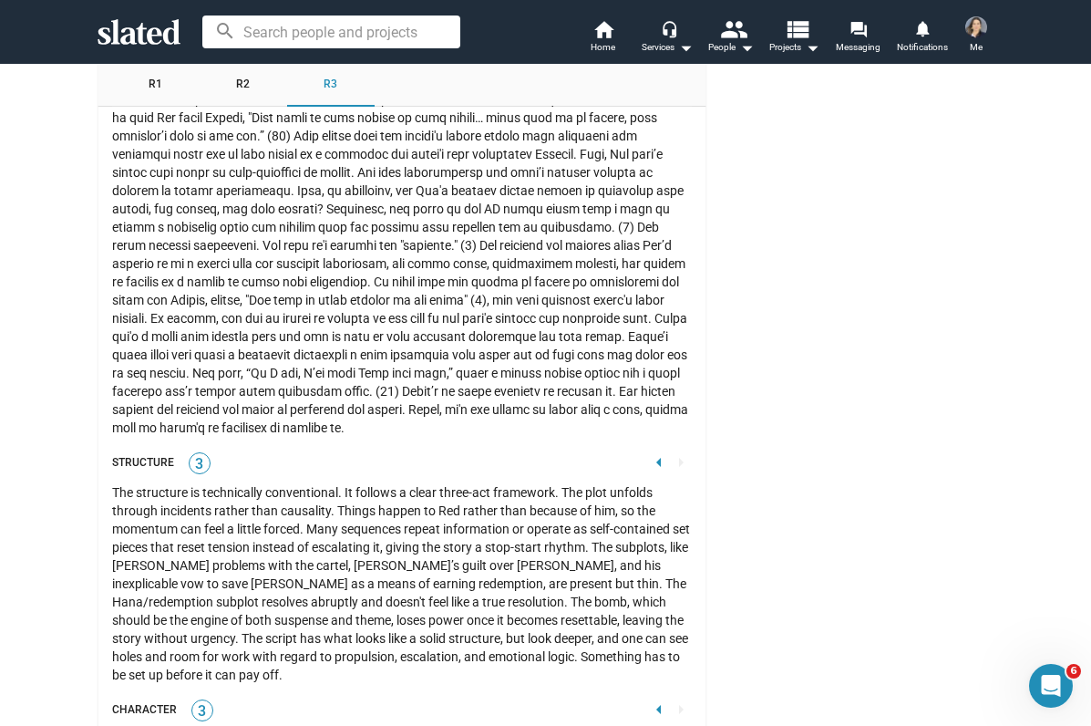
scroll to position [3450, 0]
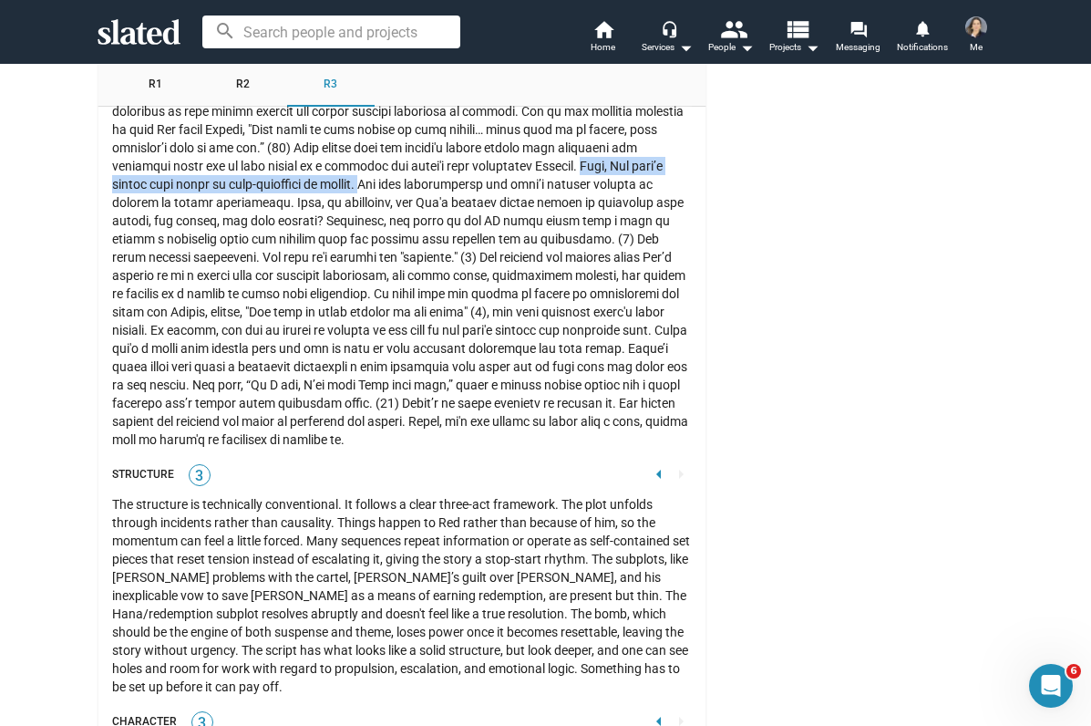
drag, startPoint x: 479, startPoint y: 149, endPoint x: 266, endPoint y: 168, distance: 214.1
click at [265, 167] on div at bounding box center [402, 211] width 580 height 474
click at [700, 275] on div "Script Analysis Summary R1 R2 R3 Avg Overall C C P Premise 3 3 3 3.0 Originalit…" at bounding box center [402, 154] width 609 height 5634
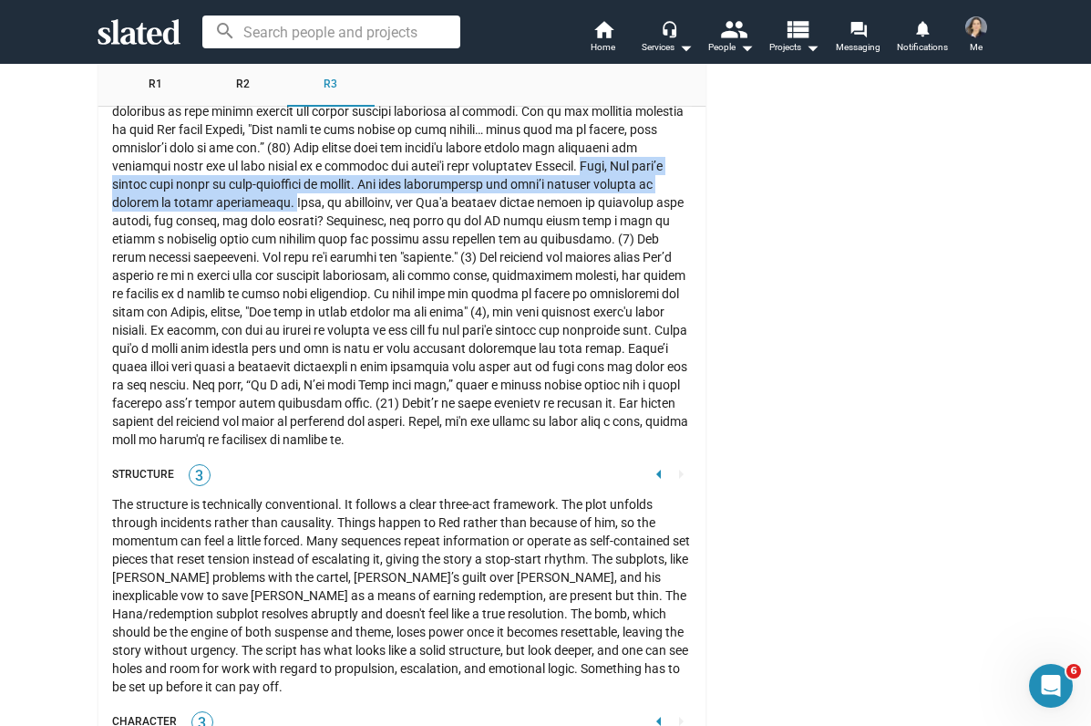
drag, startPoint x: 476, startPoint y: 149, endPoint x: 179, endPoint y: 183, distance: 299.1
click at [179, 183] on div at bounding box center [402, 211] width 580 height 474
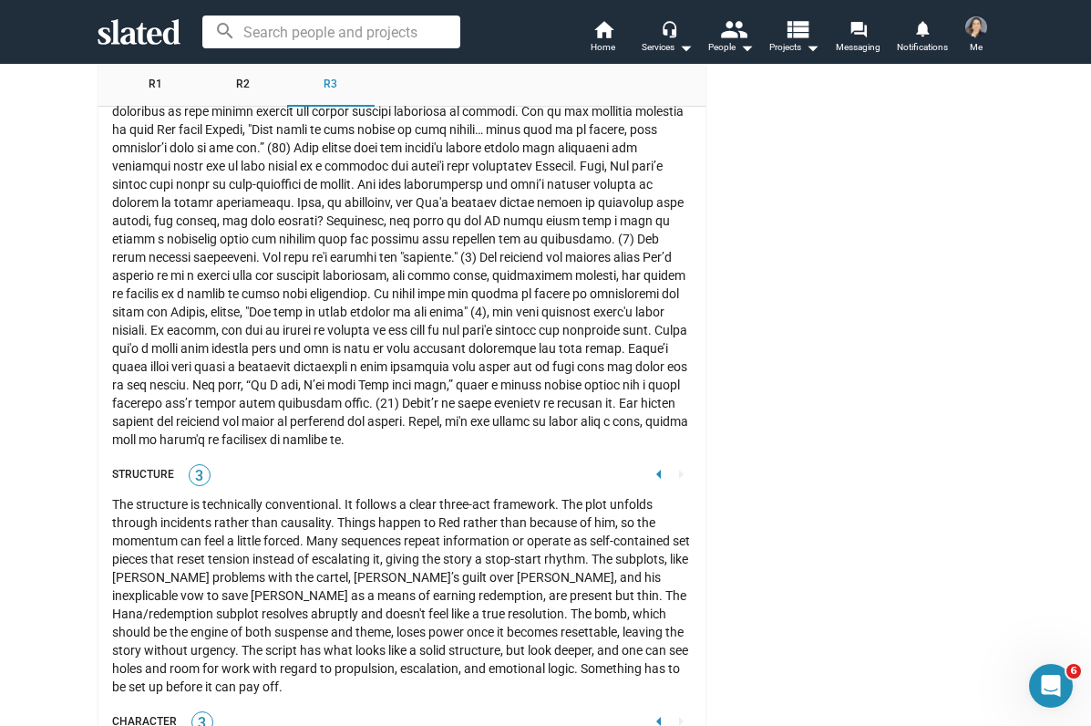
click at [394, 386] on div at bounding box center [402, 211] width 580 height 474
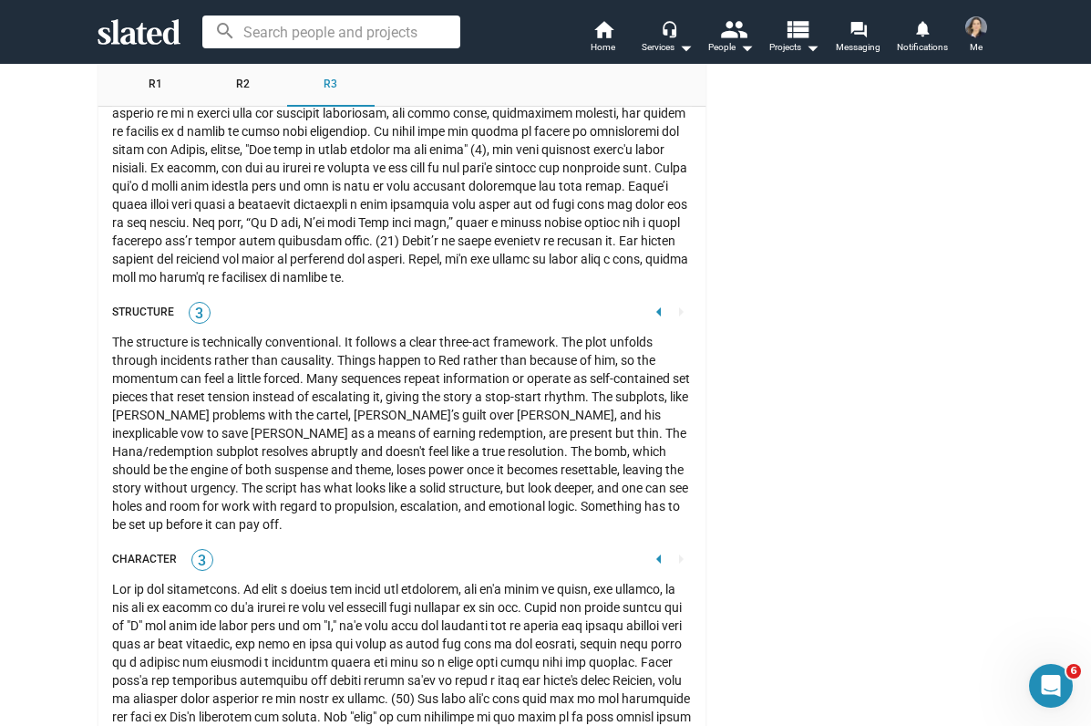
scroll to position [3608, 0]
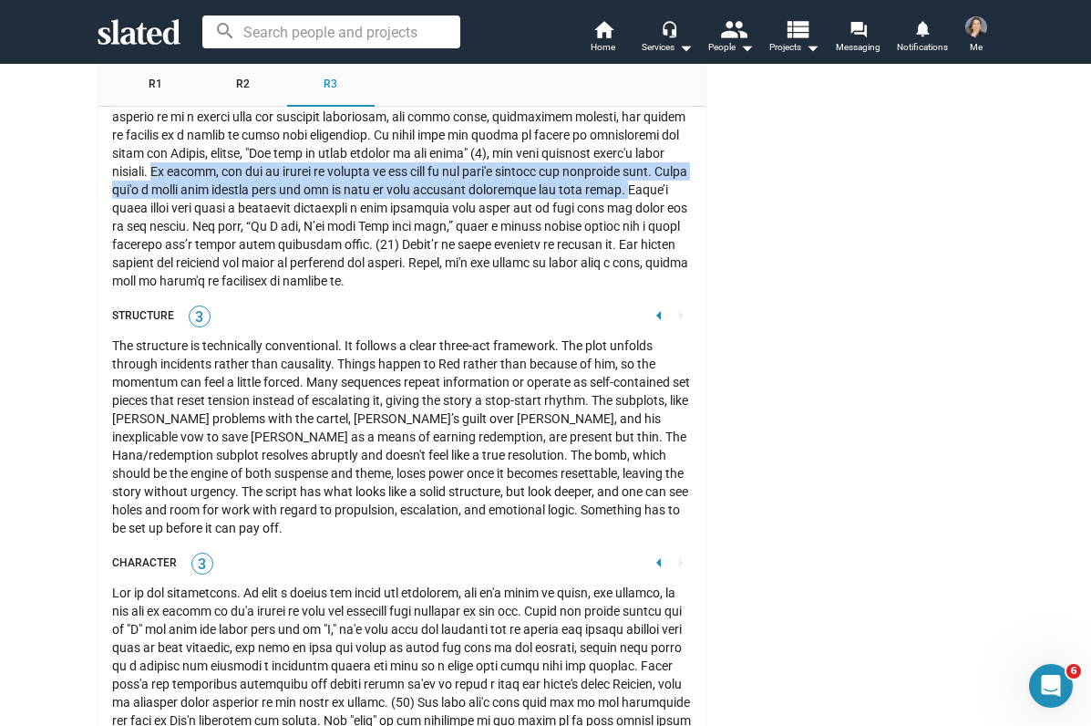
drag, startPoint x: 563, startPoint y: 138, endPoint x: 450, endPoint y: 179, distance: 120.2
click at [450, 179] on div at bounding box center [402, 53] width 580 height 474
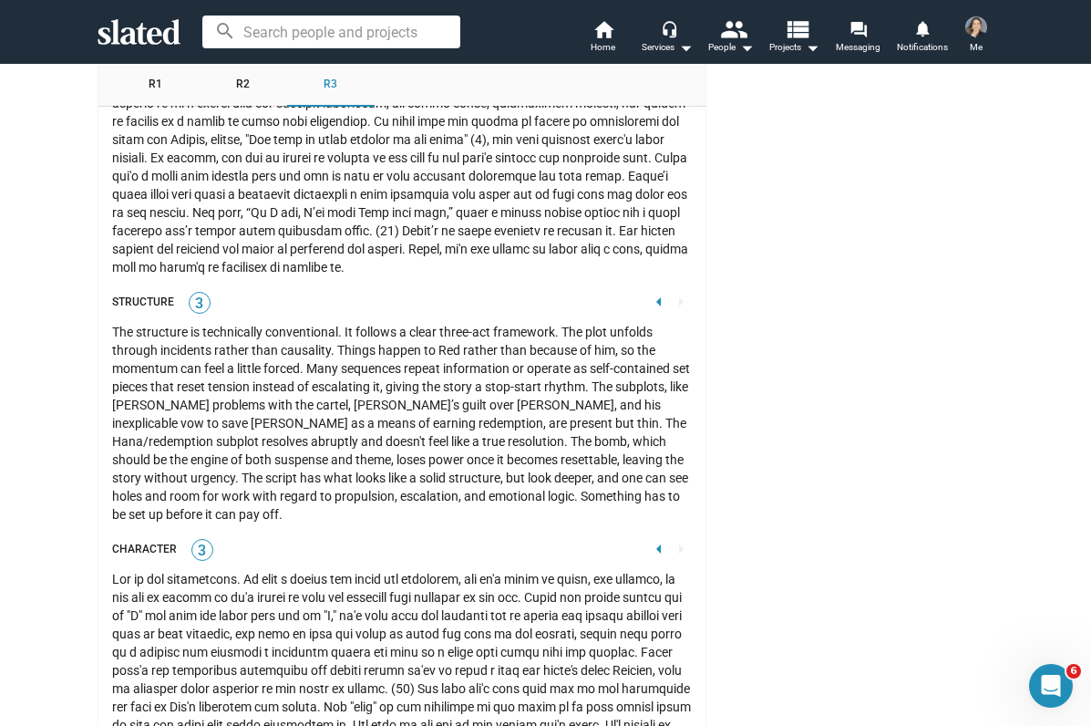
click at [354, 503] on div "The structure is technically conventional. It follows a clear three-act framewo…" at bounding box center [402, 423] width 580 height 201
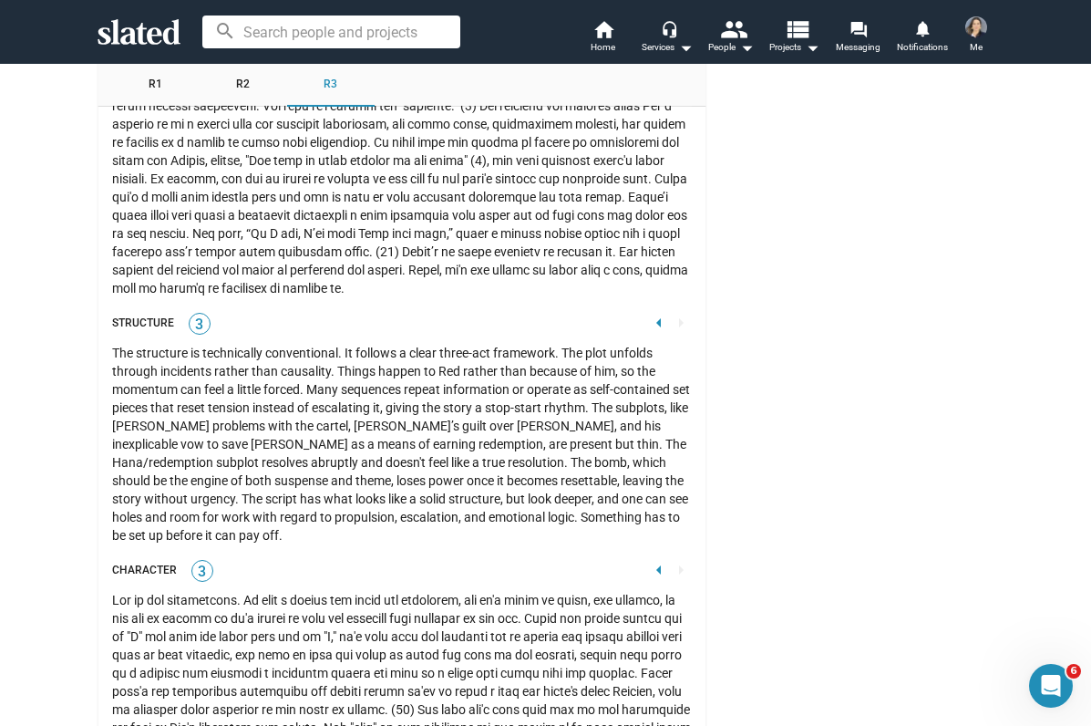
scroll to position [3596, 0]
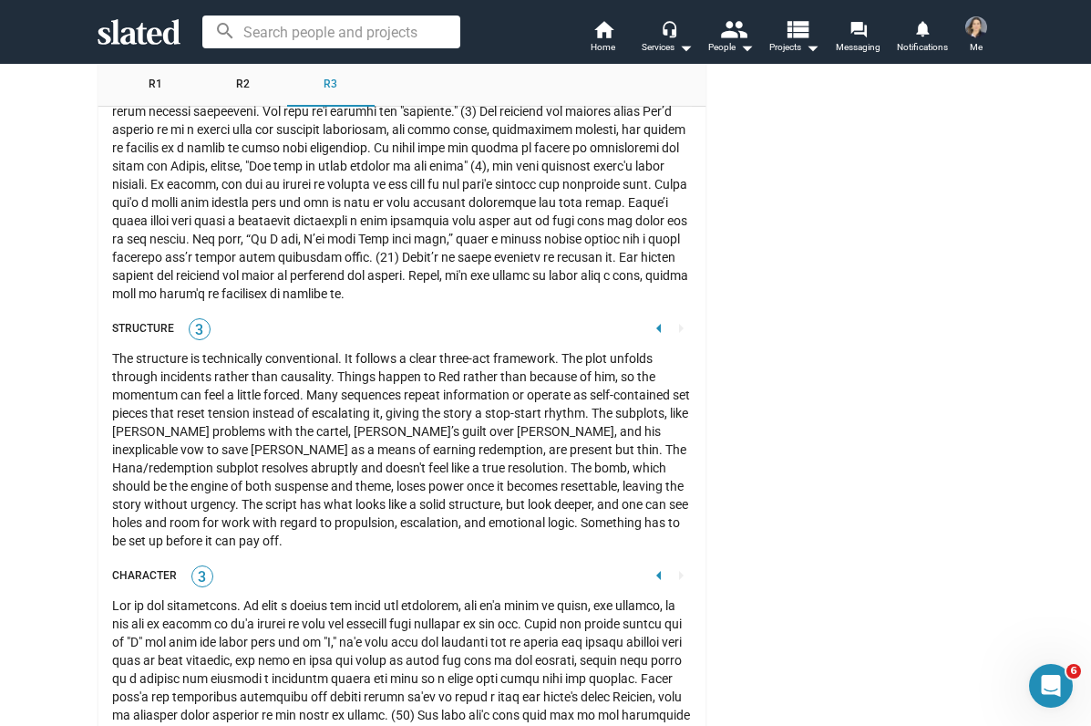
drag, startPoint x: 638, startPoint y: 204, endPoint x: 258, endPoint y: 273, distance: 386.2
click at [258, 273] on div at bounding box center [402, 66] width 580 height 474
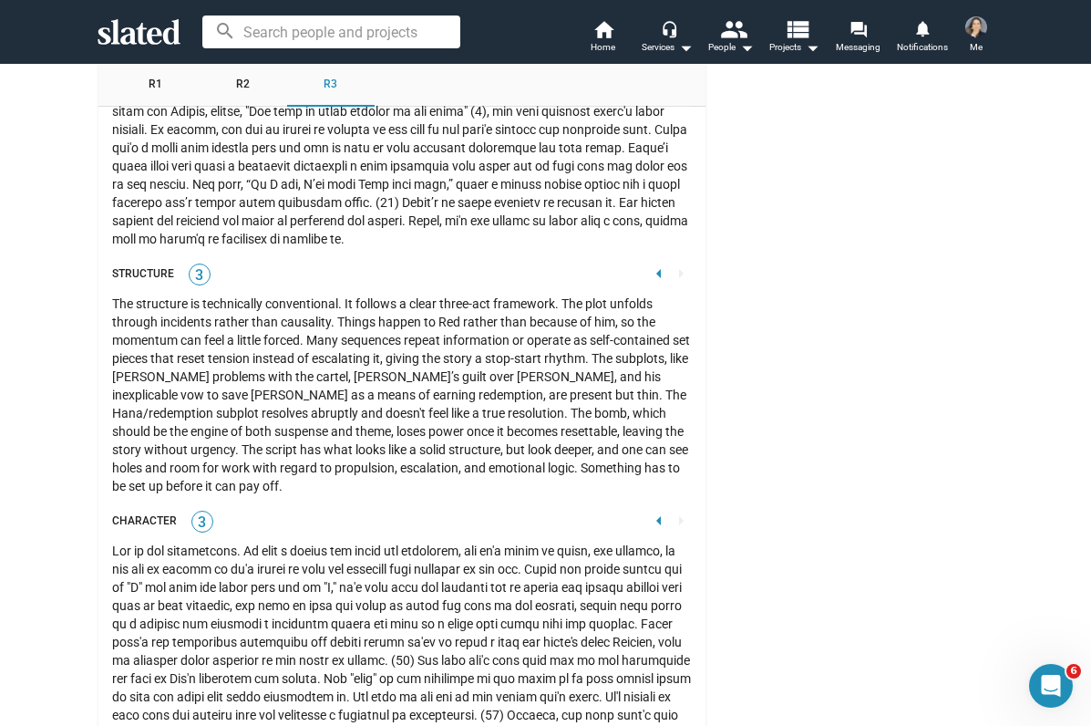
scroll to position [3696, 0]
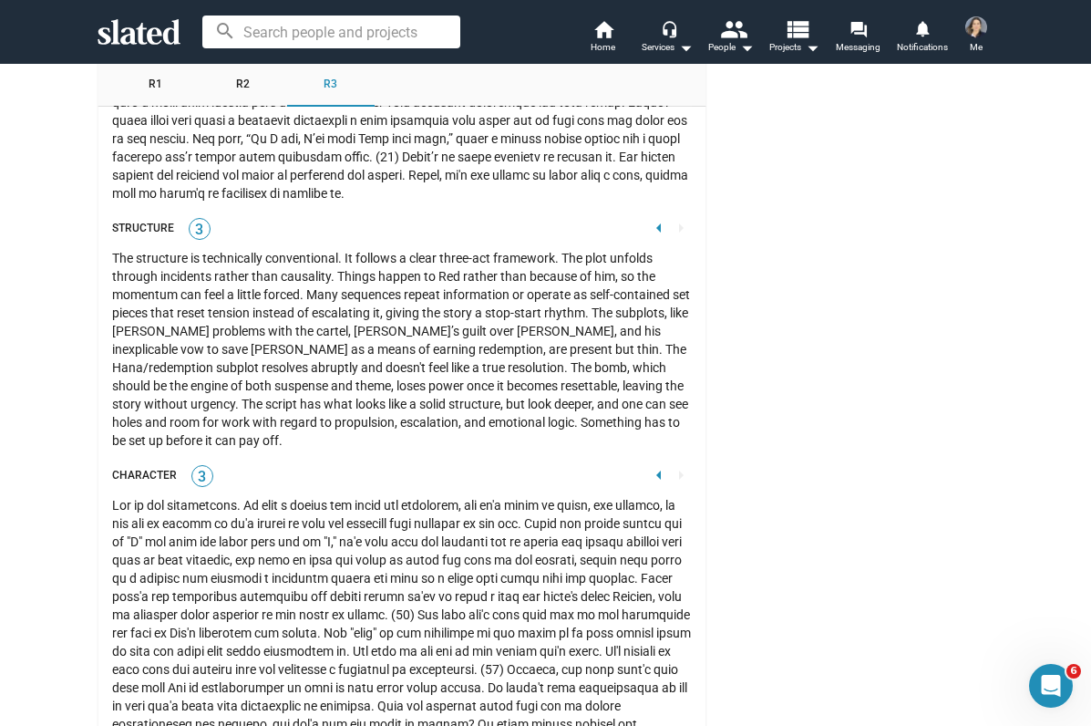
click at [296, 464] on div "Character 3 arrow_left arrow_right" at bounding box center [402, 476] width 580 height 25
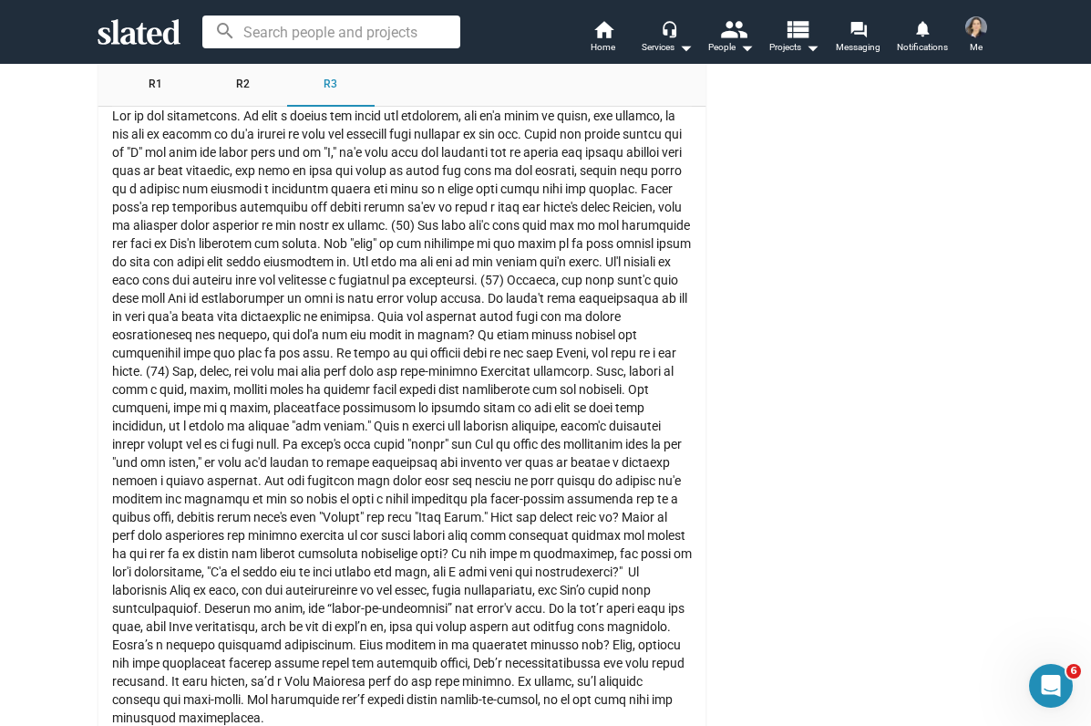
scroll to position [4083, 0]
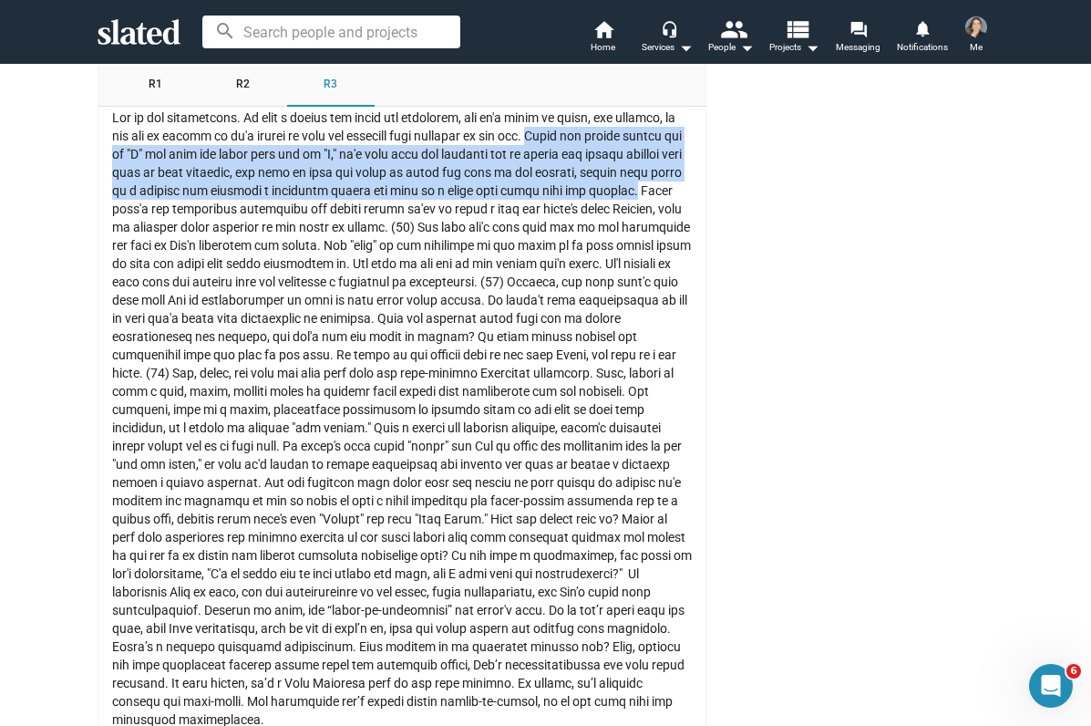
drag, startPoint x: 551, startPoint y: 118, endPoint x: 154, endPoint y: 195, distance: 404.9
click at [153, 194] on div at bounding box center [402, 418] width 580 height 620
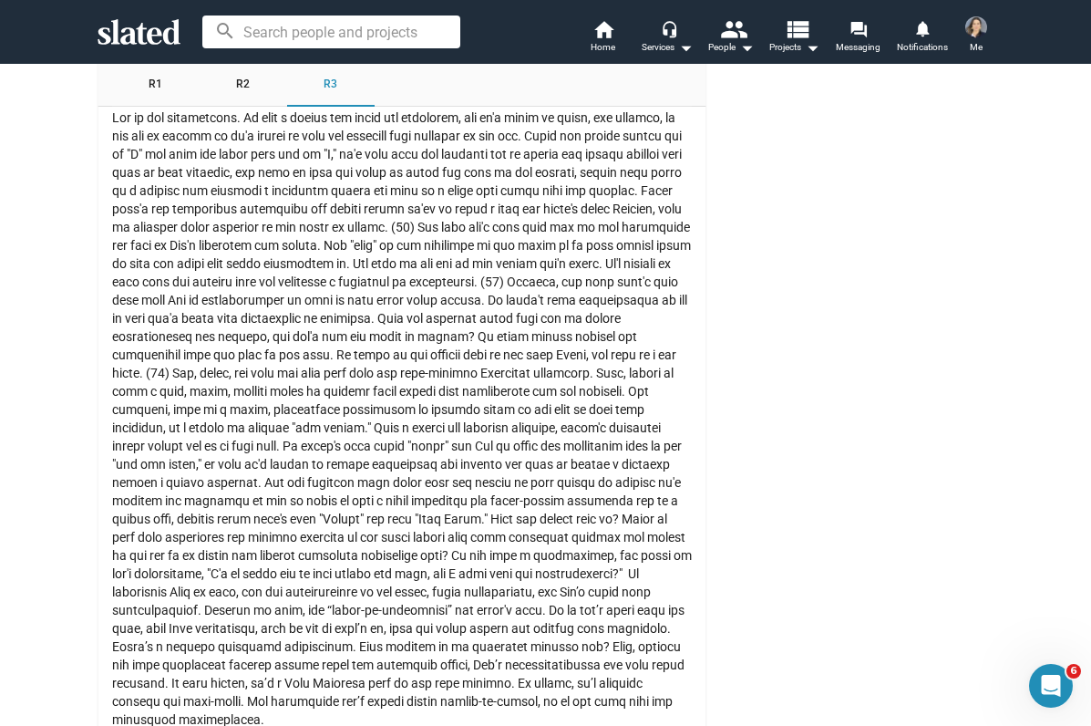
click at [219, 261] on div at bounding box center [402, 418] width 580 height 620
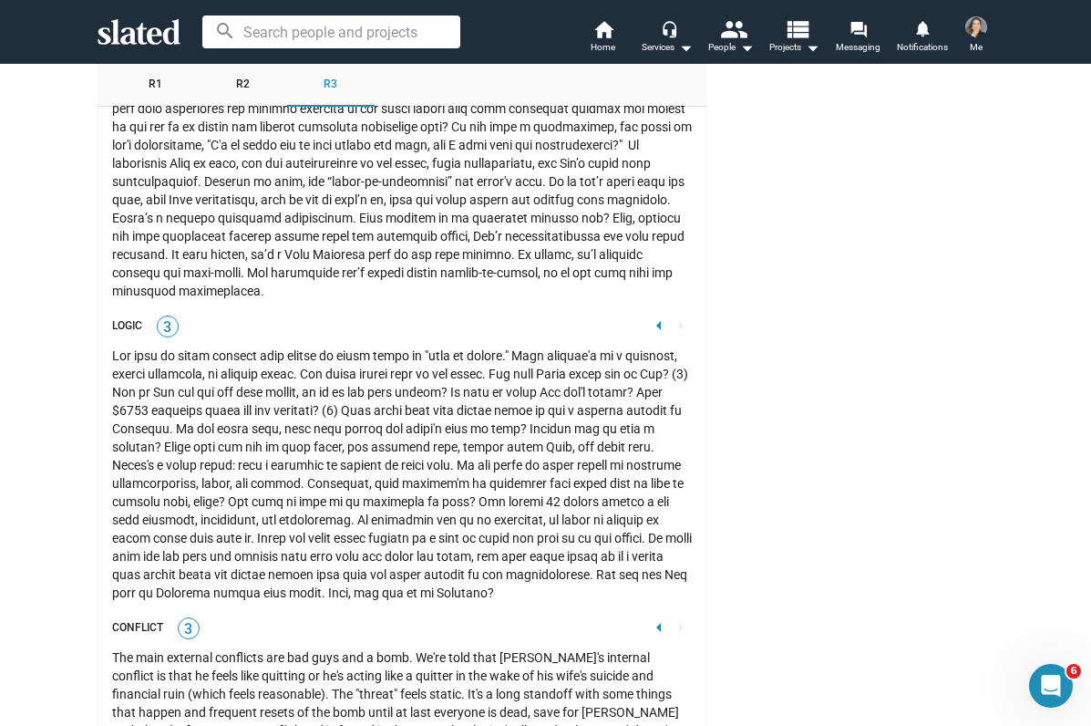
scroll to position [4510, 0]
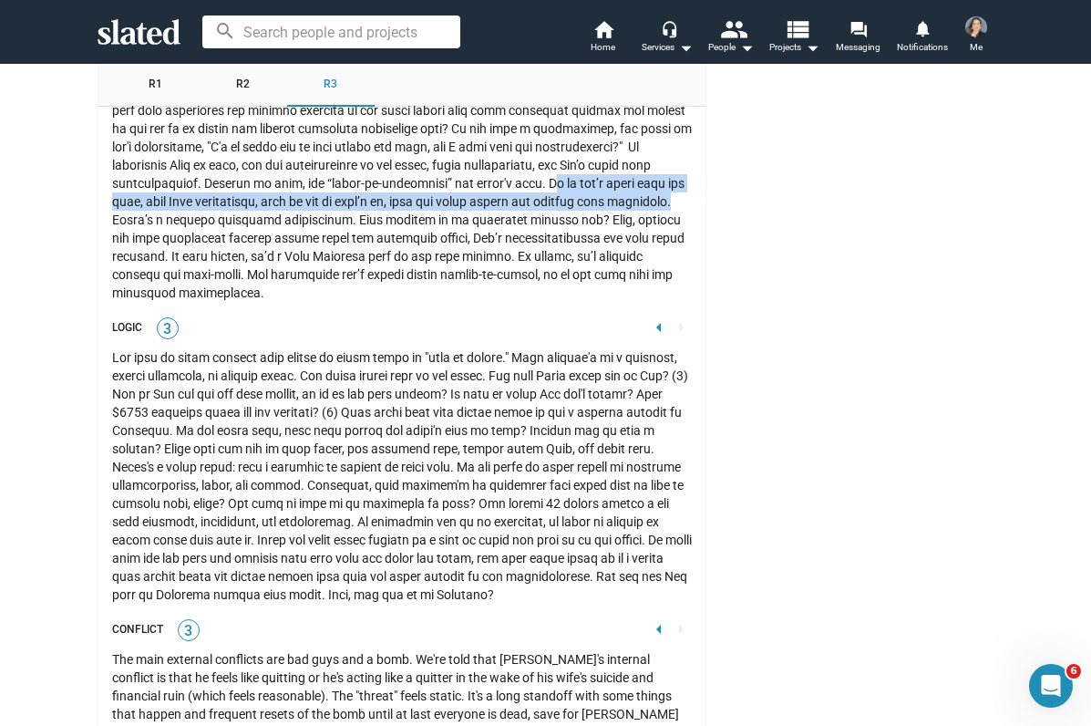
drag, startPoint x: 545, startPoint y: 166, endPoint x: 692, endPoint y: 192, distance: 149.1
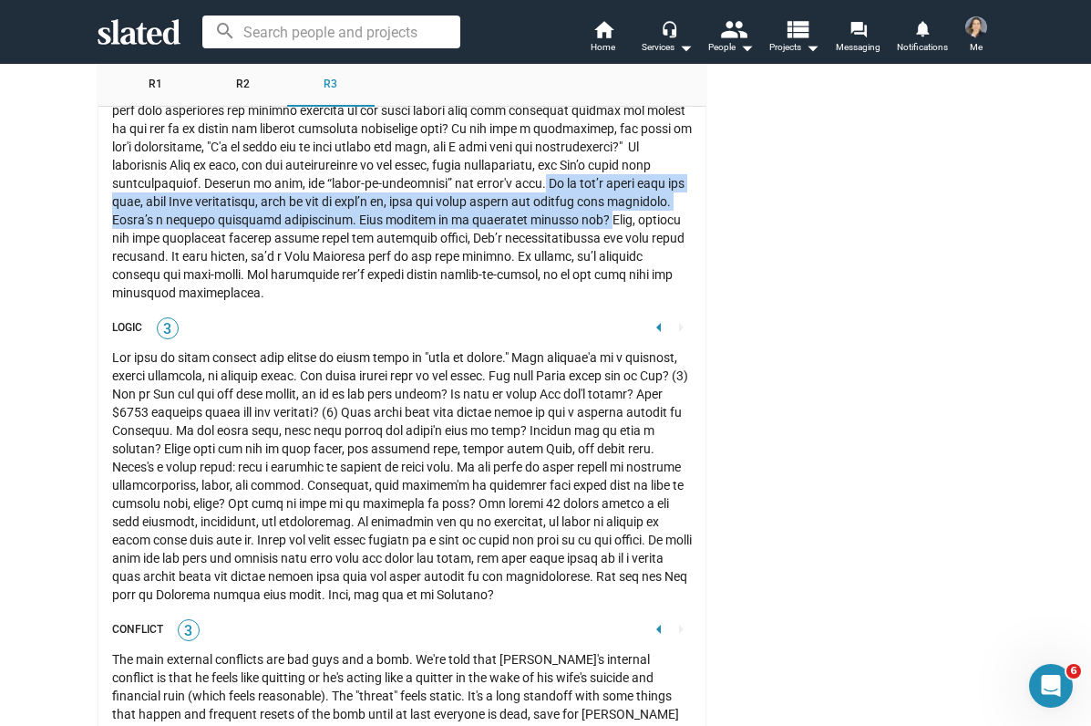
drag, startPoint x: 540, startPoint y: 170, endPoint x: 565, endPoint y: 207, distance: 44.0
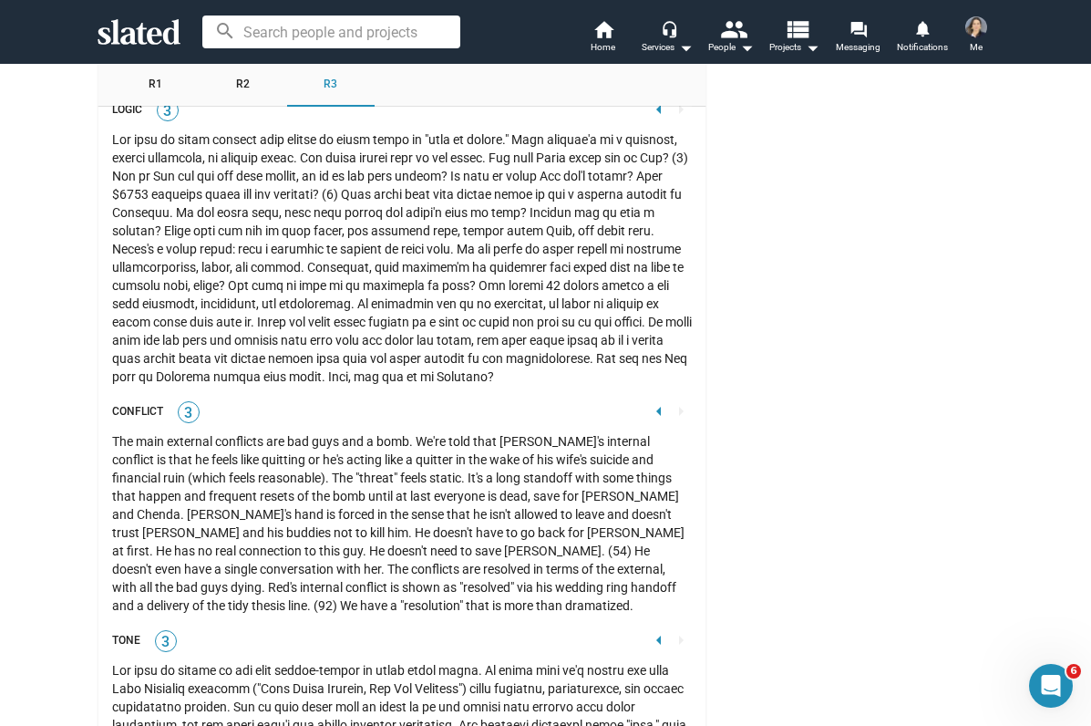
scroll to position [4713, 0]
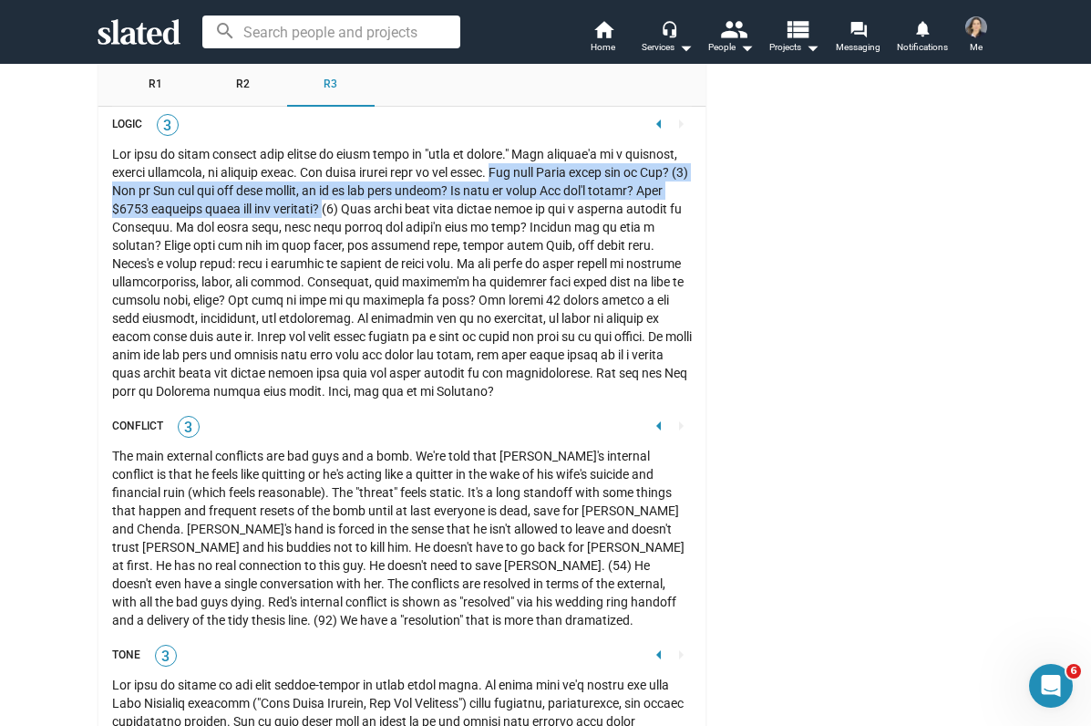
drag, startPoint x: 560, startPoint y: 160, endPoint x: 407, endPoint y: 189, distance: 155.0
click at [407, 189] on div at bounding box center [402, 272] width 580 height 255
click at [286, 323] on div at bounding box center [402, 272] width 580 height 255
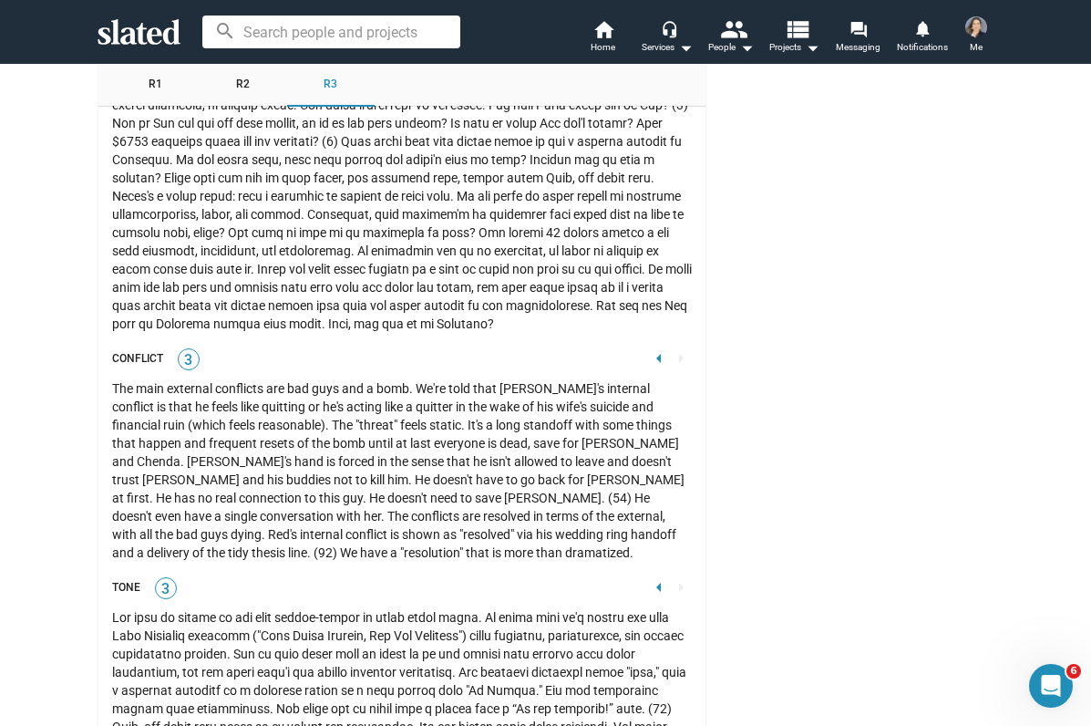
scroll to position [4779, 0]
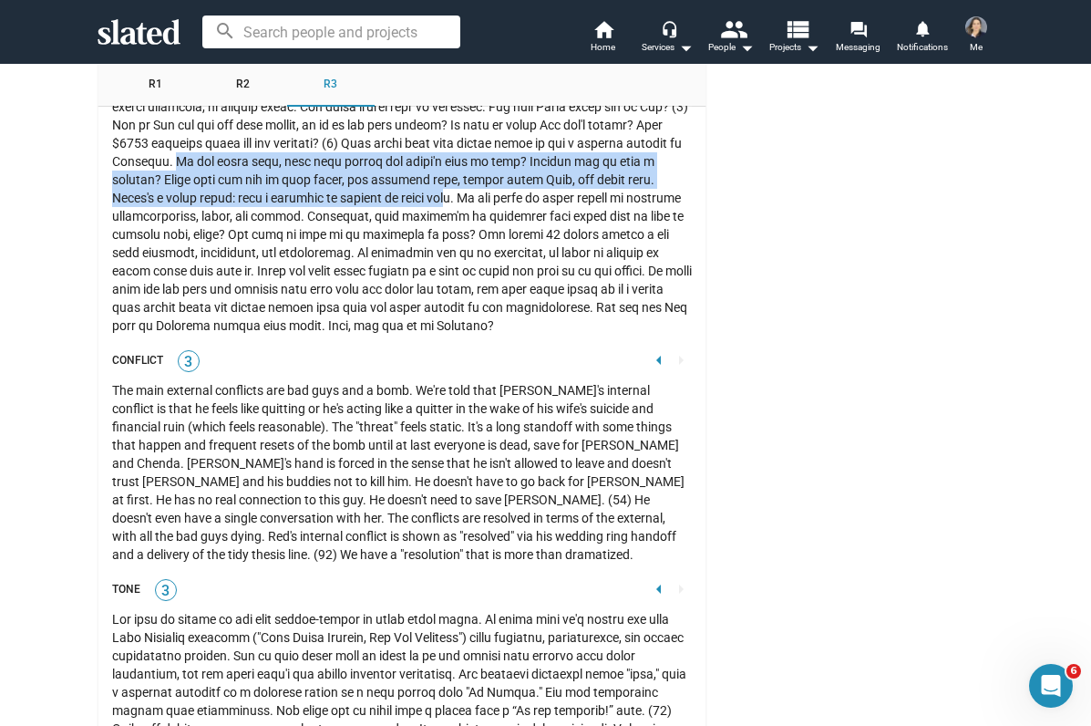
drag, startPoint x: 287, startPoint y: 146, endPoint x: 535, endPoint y: 178, distance: 250.0
click at [535, 178] on div at bounding box center [402, 206] width 580 height 255
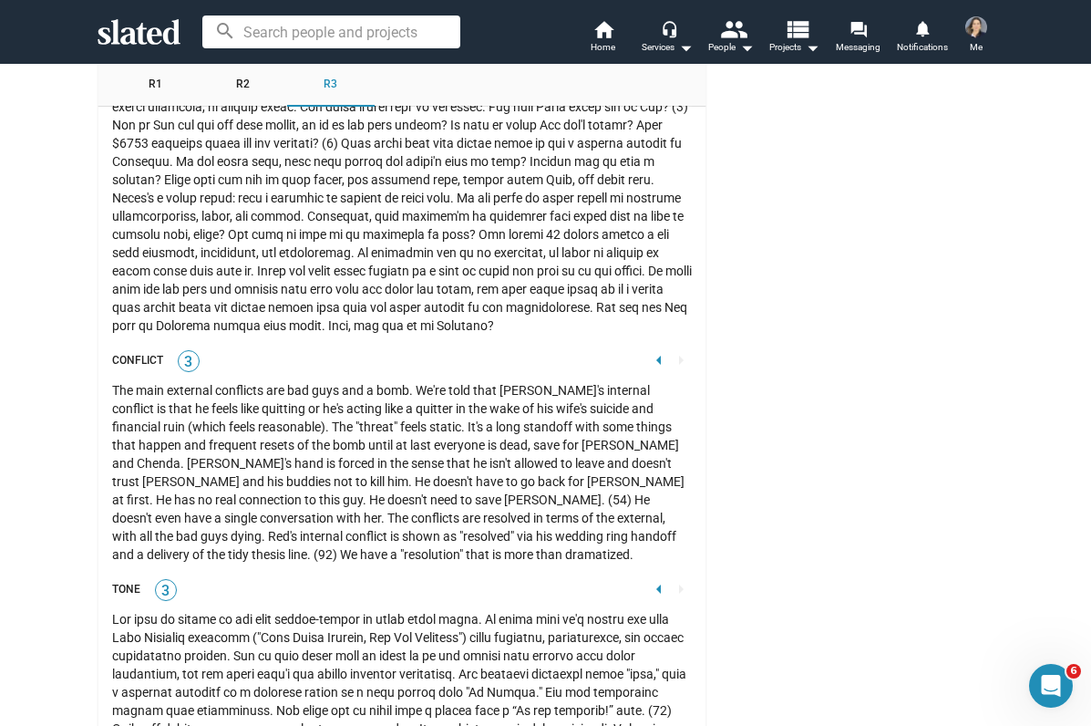
click at [535, 178] on div at bounding box center [402, 206] width 580 height 255
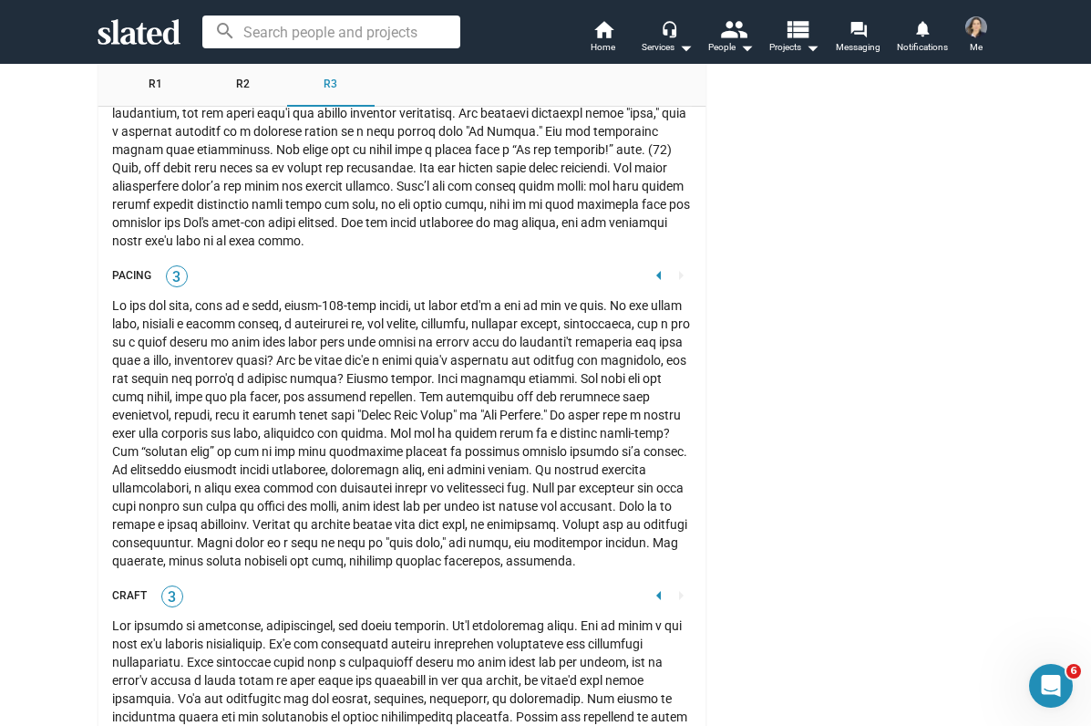
scroll to position [5335, 0]
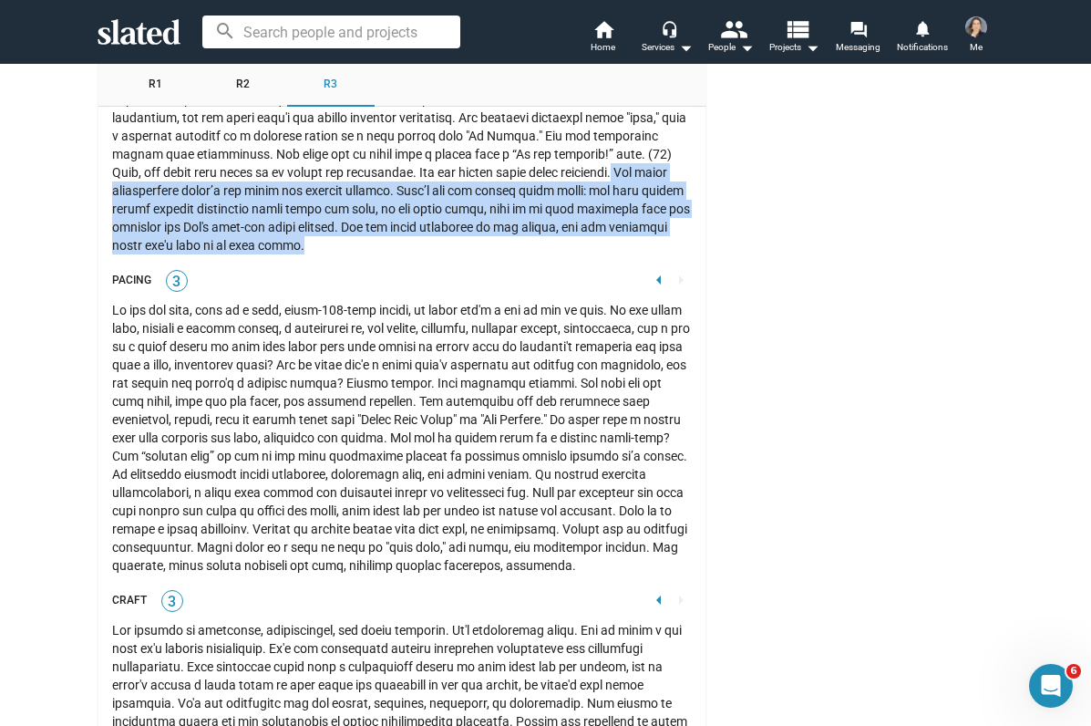
drag, startPoint x: 563, startPoint y: 158, endPoint x: 368, endPoint y: 230, distance: 207.9
click at [368, 230] on div at bounding box center [402, 154] width 580 height 201
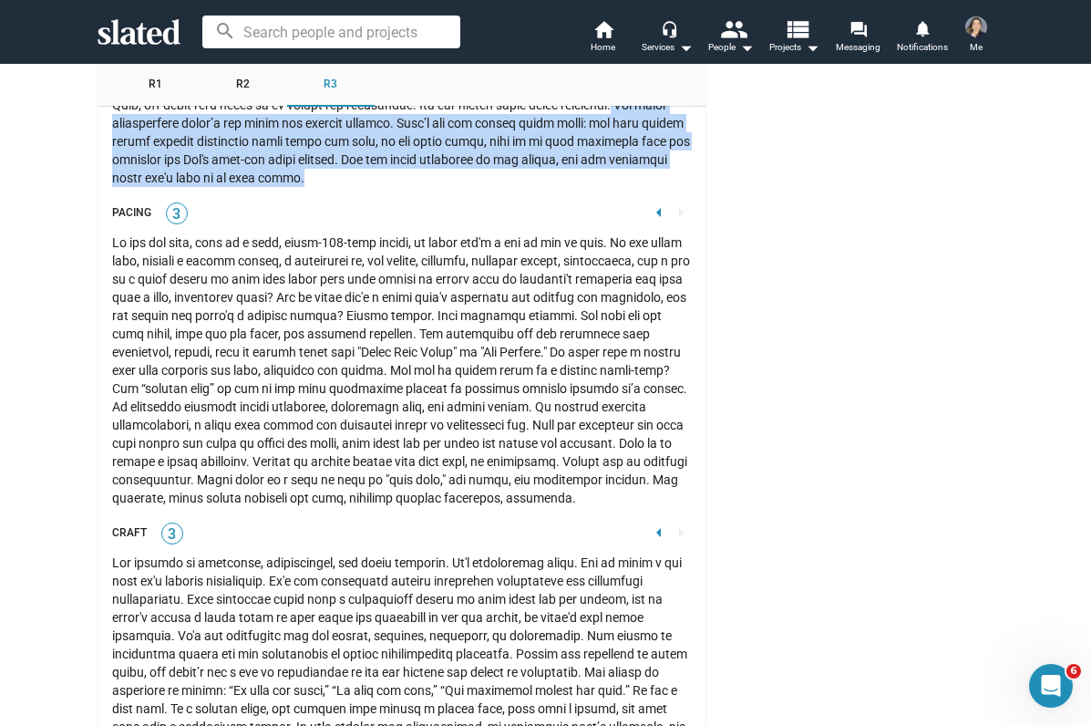
click at [428, 460] on div at bounding box center [402, 369] width 580 height 273
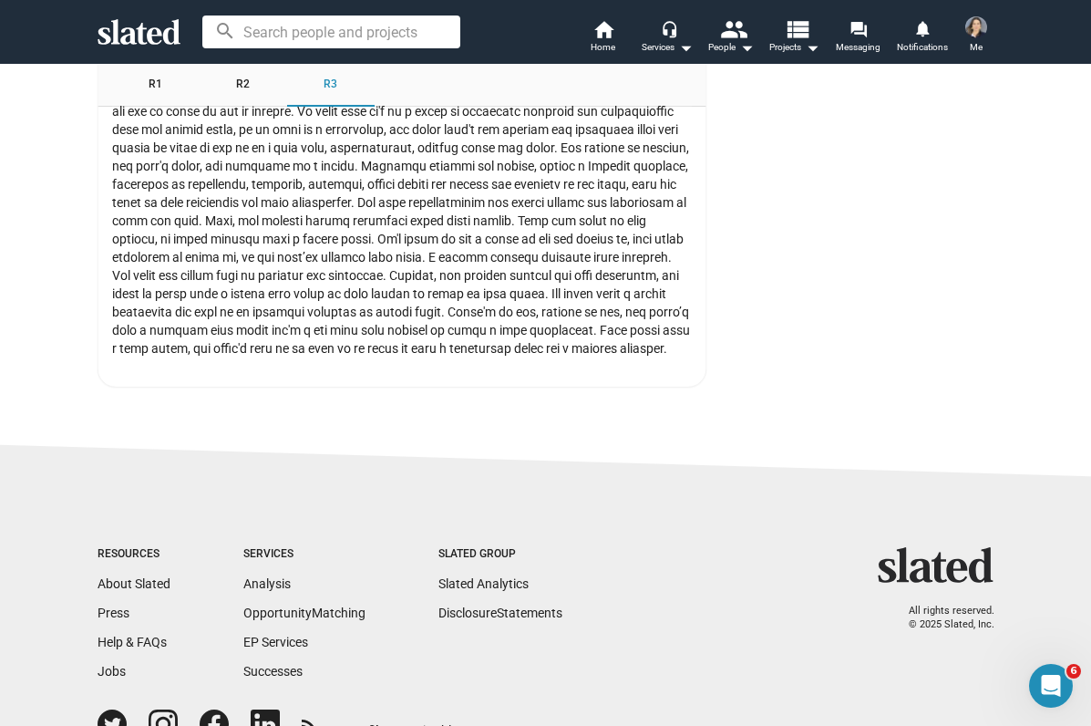
scroll to position [6032, 0]
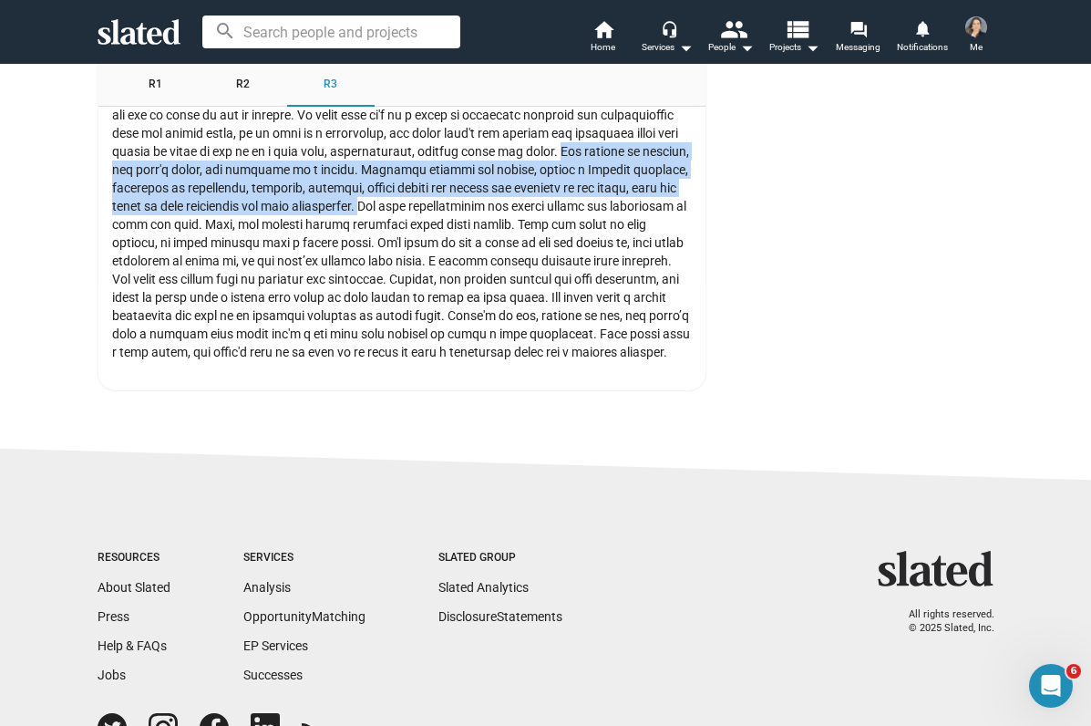
drag, startPoint x: 357, startPoint y: 139, endPoint x: 190, endPoint y: 198, distance: 177.0
click at [190, 198] on div at bounding box center [402, 141] width 580 height 437
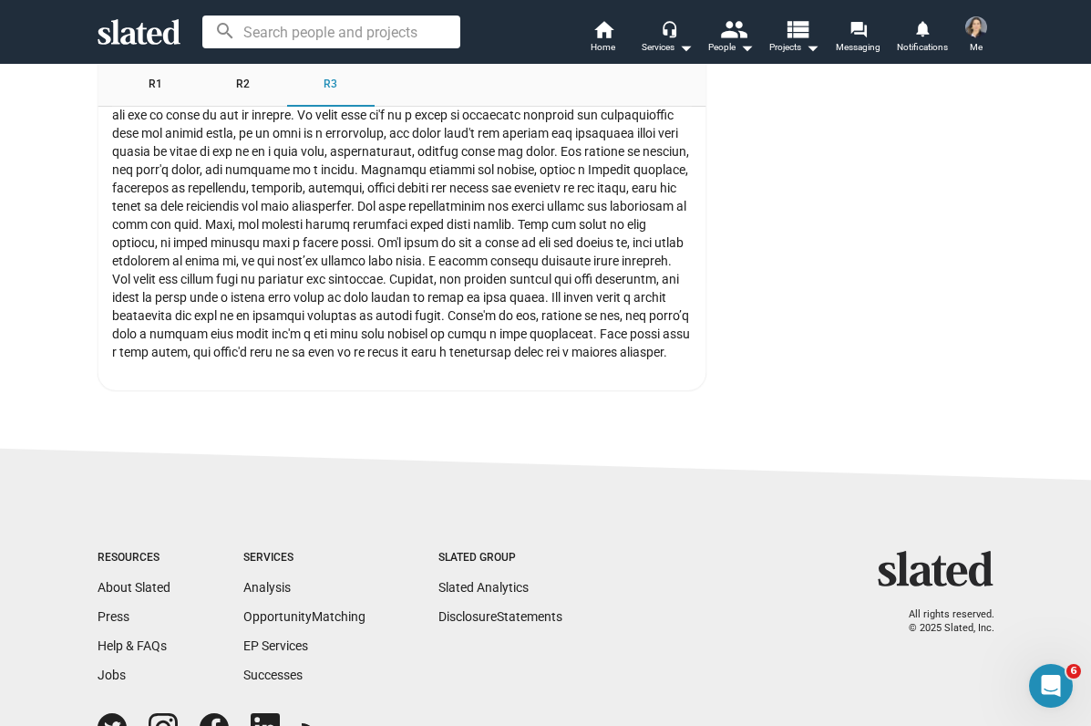
click at [282, 265] on div at bounding box center [402, 141] width 580 height 437
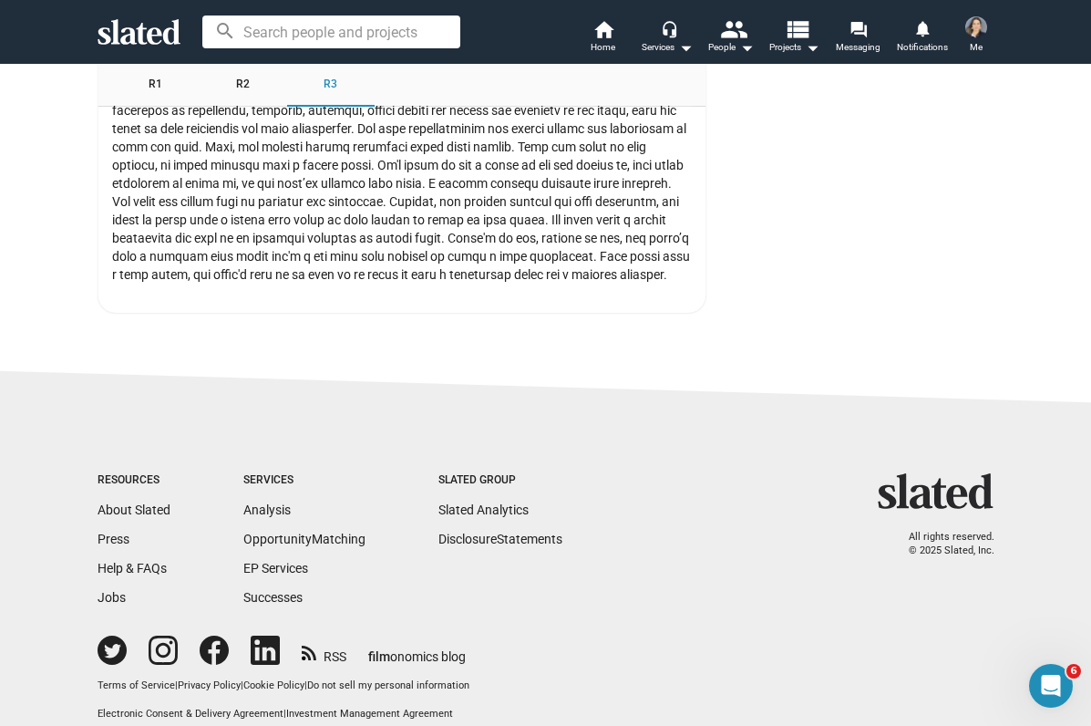
scroll to position [6121, 0]
